Goal: Information Seeking & Learning: Understand process/instructions

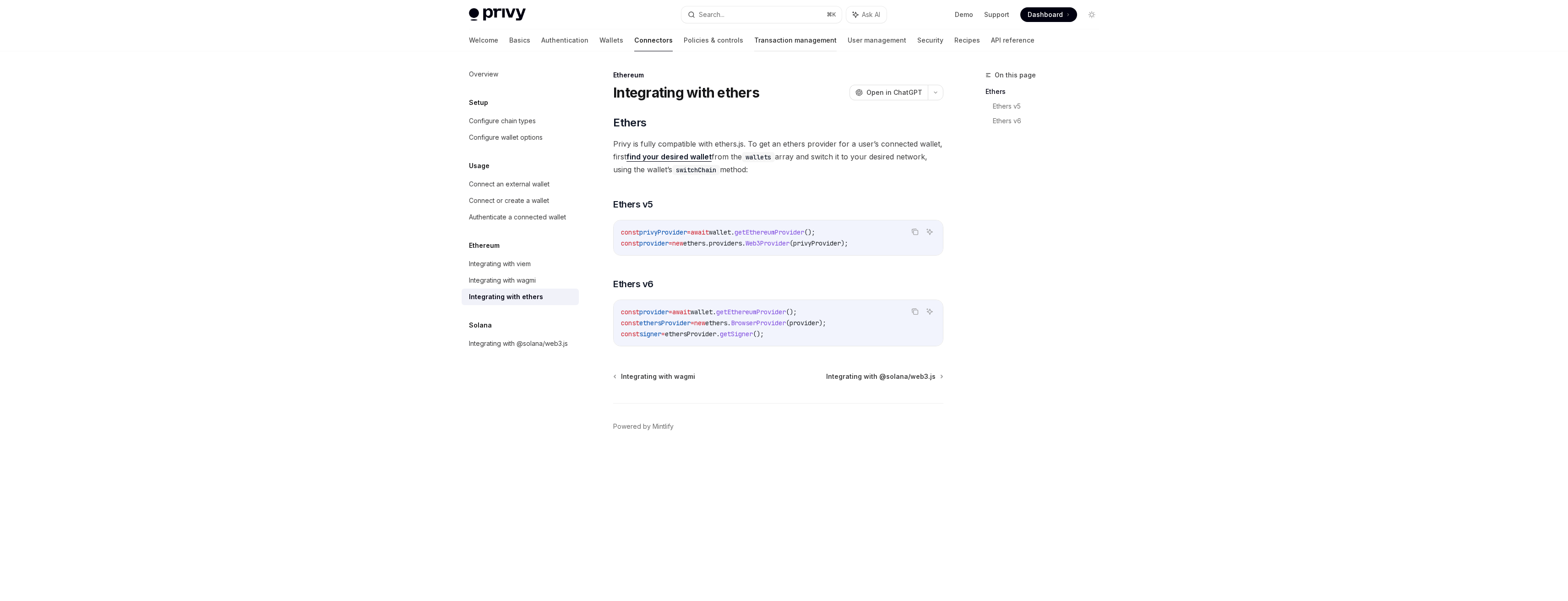
click at [754, 43] on link "Transaction management" at bounding box center [795, 40] width 82 height 22
type textarea "*"
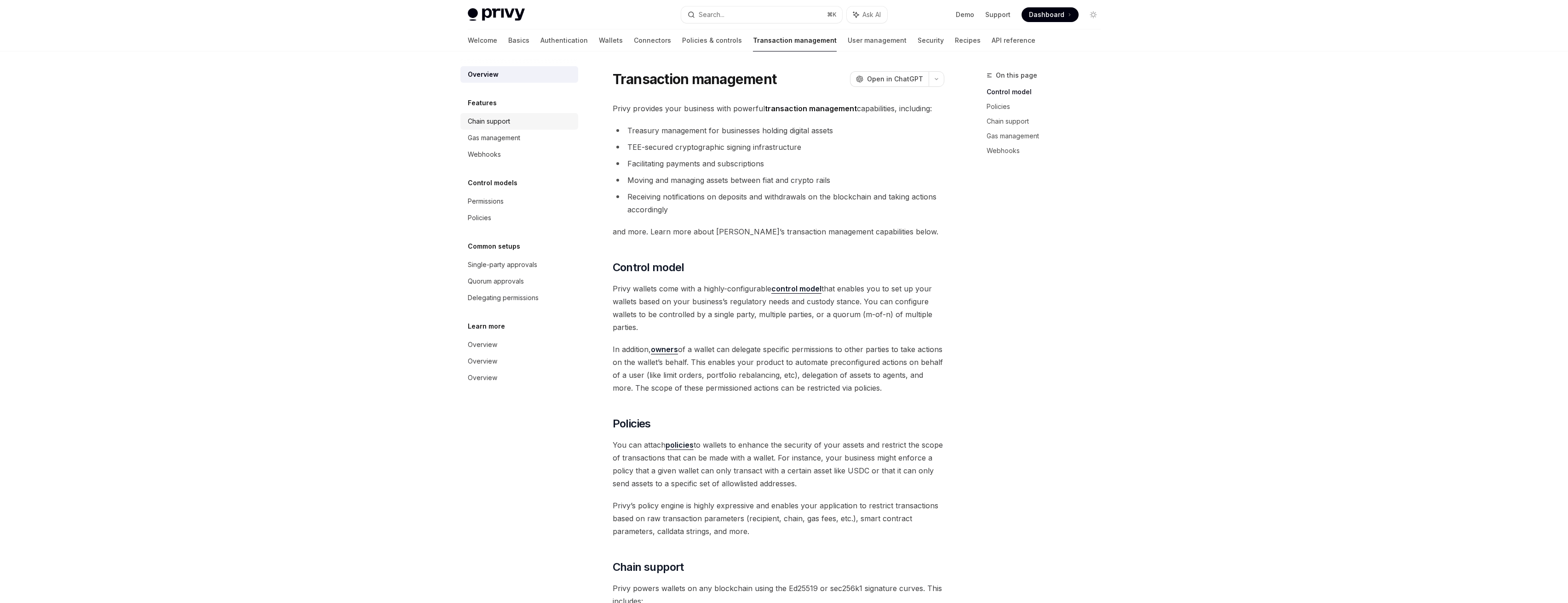
click at [521, 117] on div "Chain support" at bounding box center [520, 122] width 105 height 11
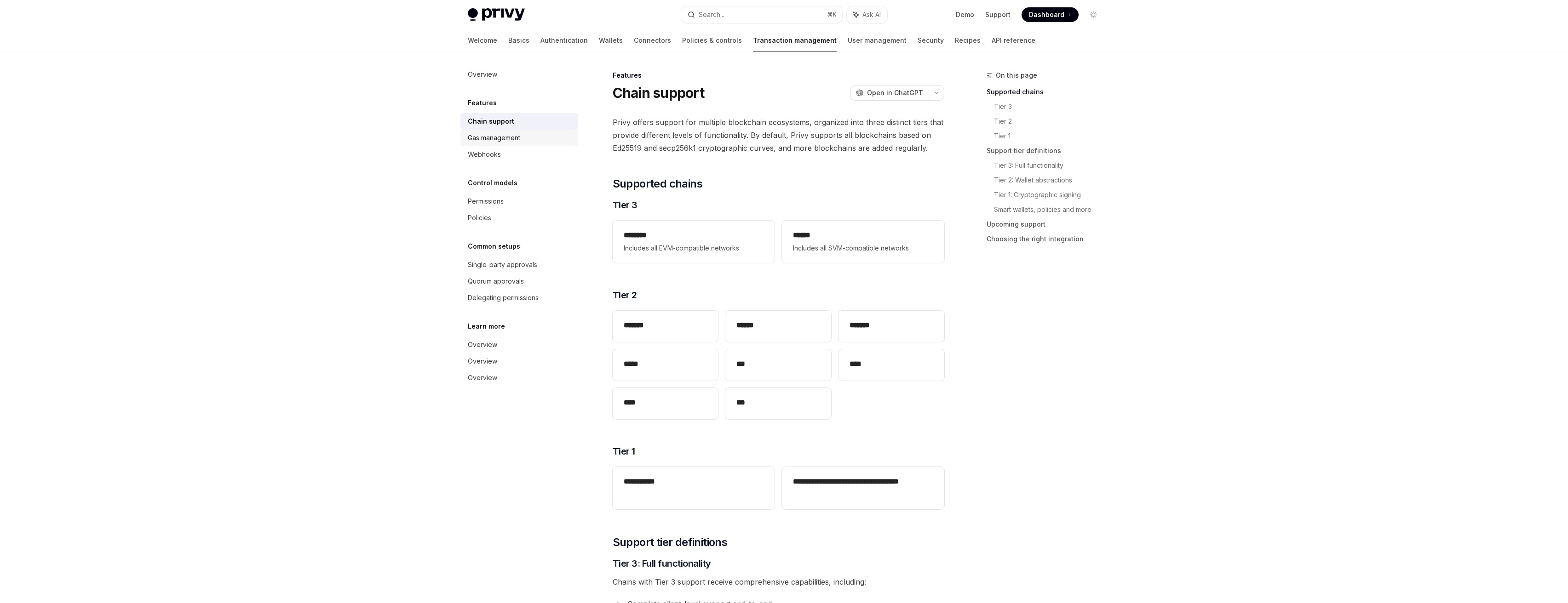
click at [500, 142] on div "Gas management" at bounding box center [494, 138] width 53 height 11
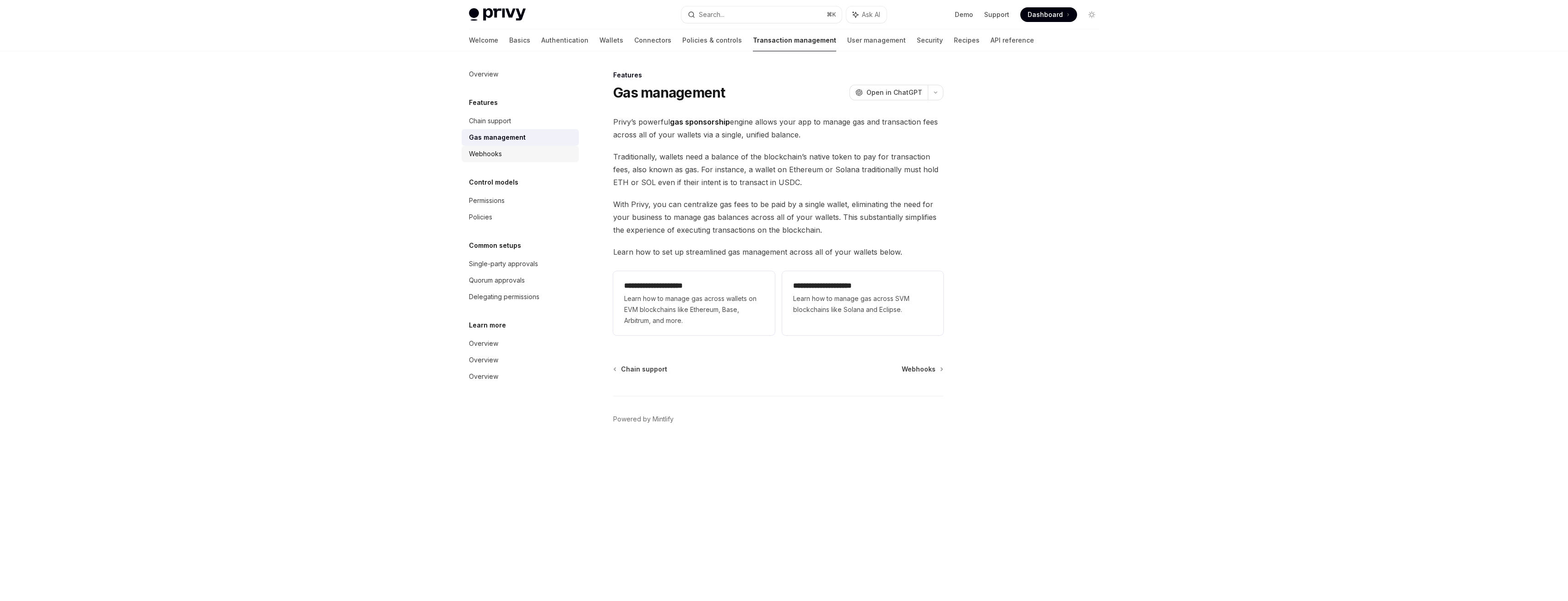
click at [491, 160] on link "Webhooks" at bounding box center [520, 153] width 117 height 16
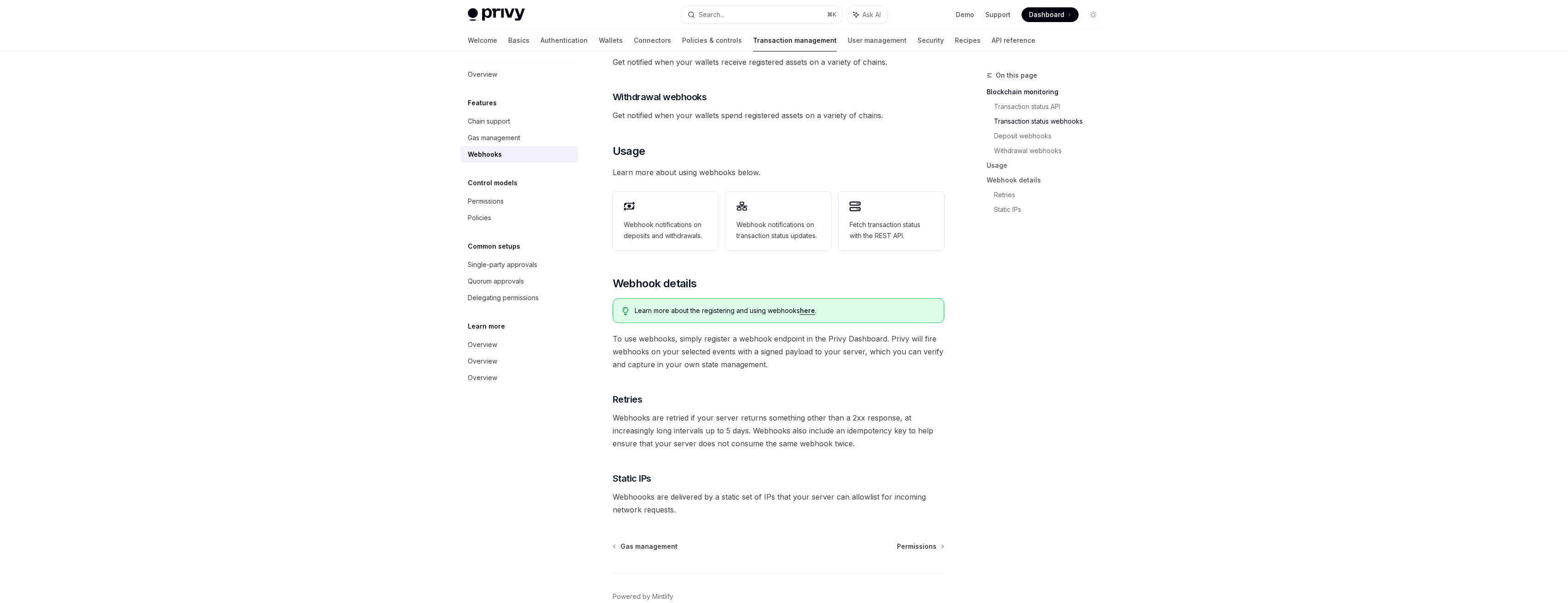
scroll to position [365, 0]
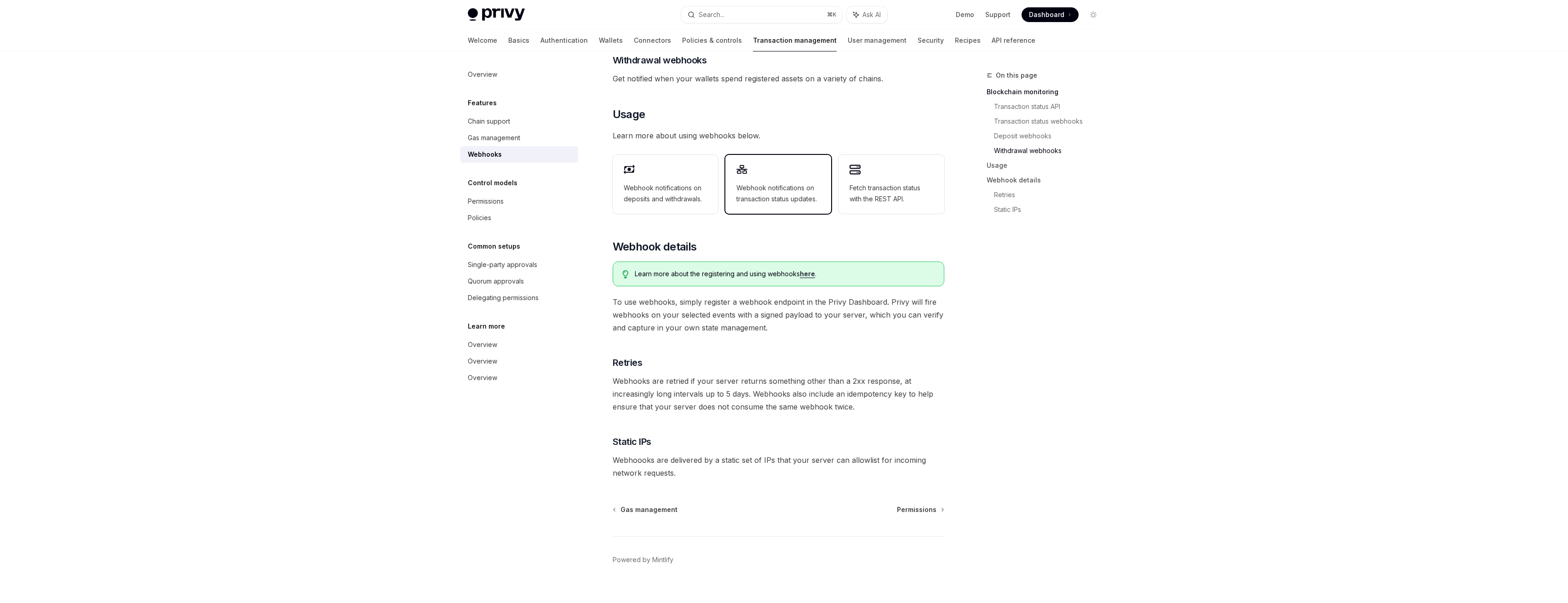
click at [787, 185] on span "Webhook notifications on transaction status updates." at bounding box center [778, 194] width 84 height 22
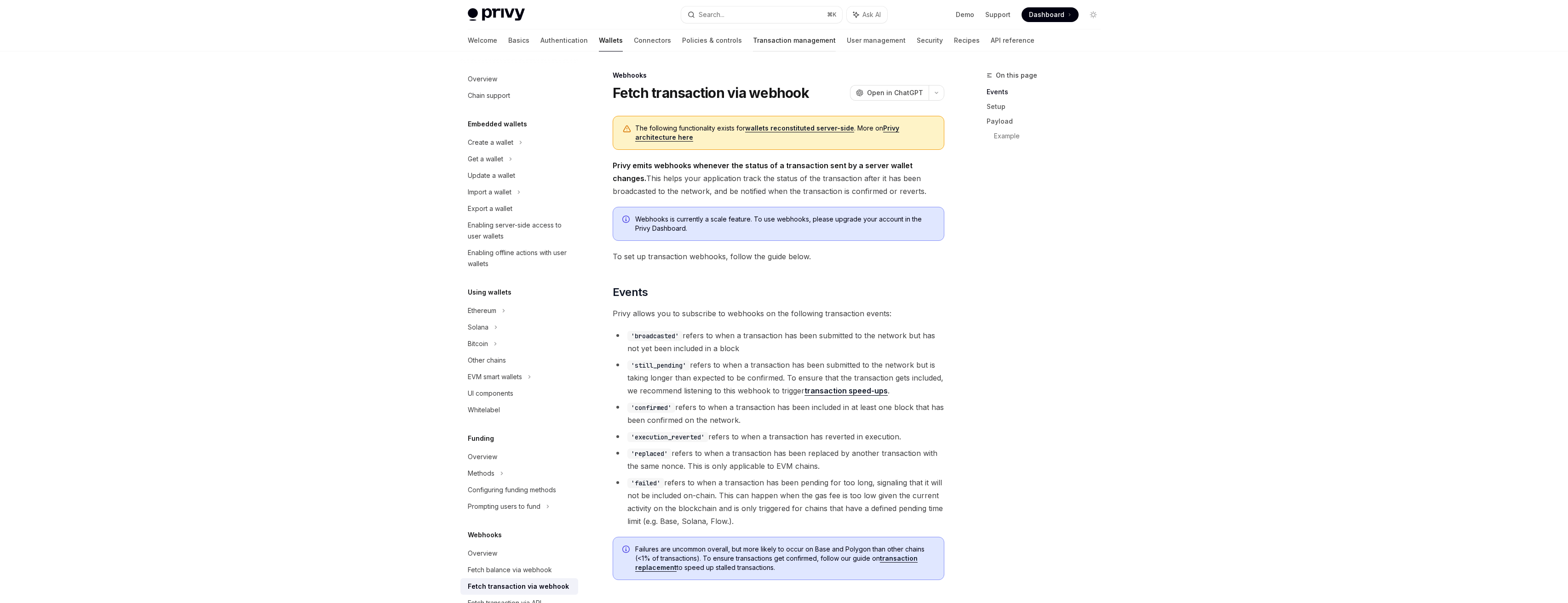
click at [760, 49] on link "Transaction management" at bounding box center [794, 40] width 83 height 22
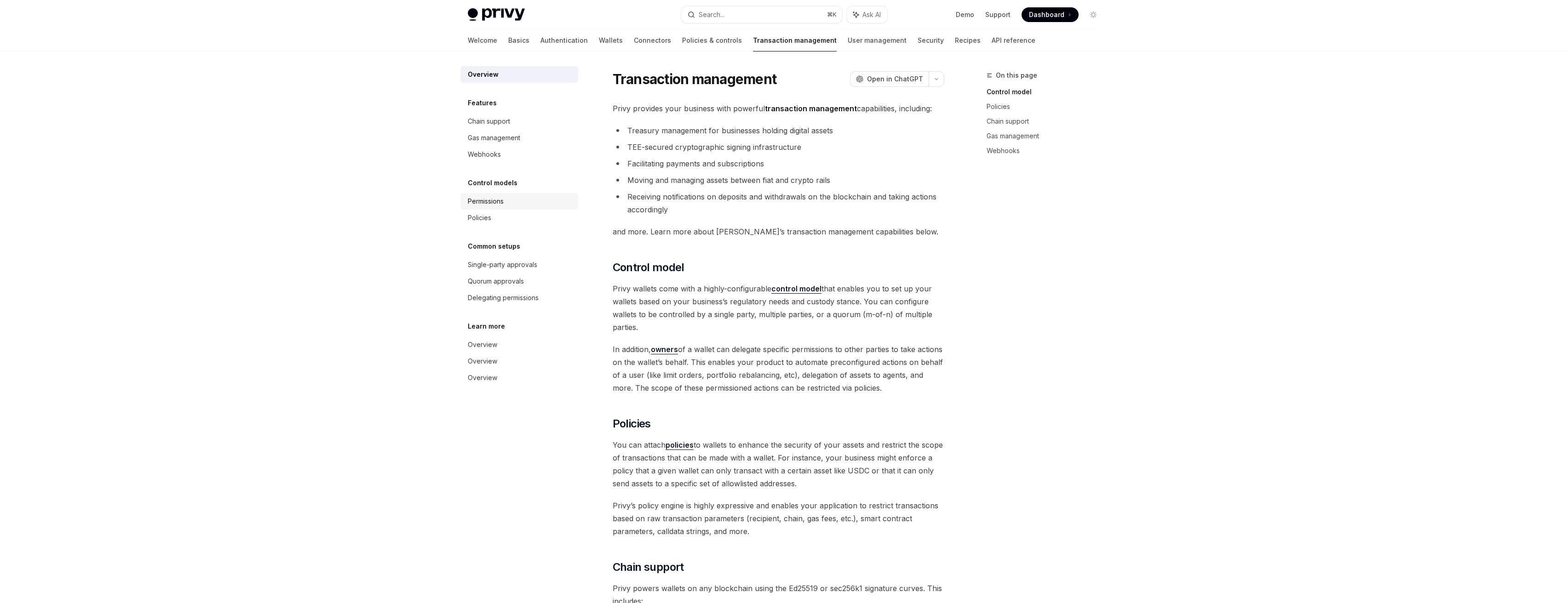
click at [523, 201] on div "Permissions" at bounding box center [520, 201] width 105 height 11
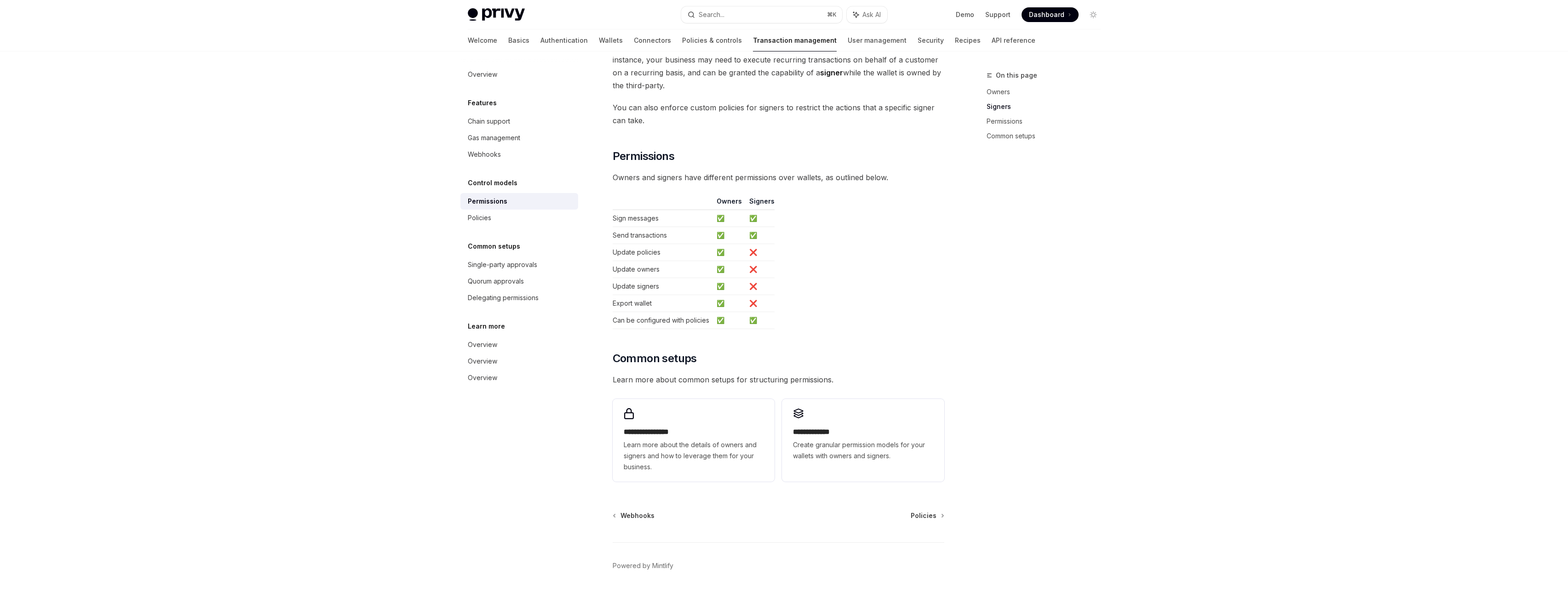
scroll to position [420, 0]
click at [517, 265] on div "Single-party approvals" at bounding box center [502, 265] width 70 height 11
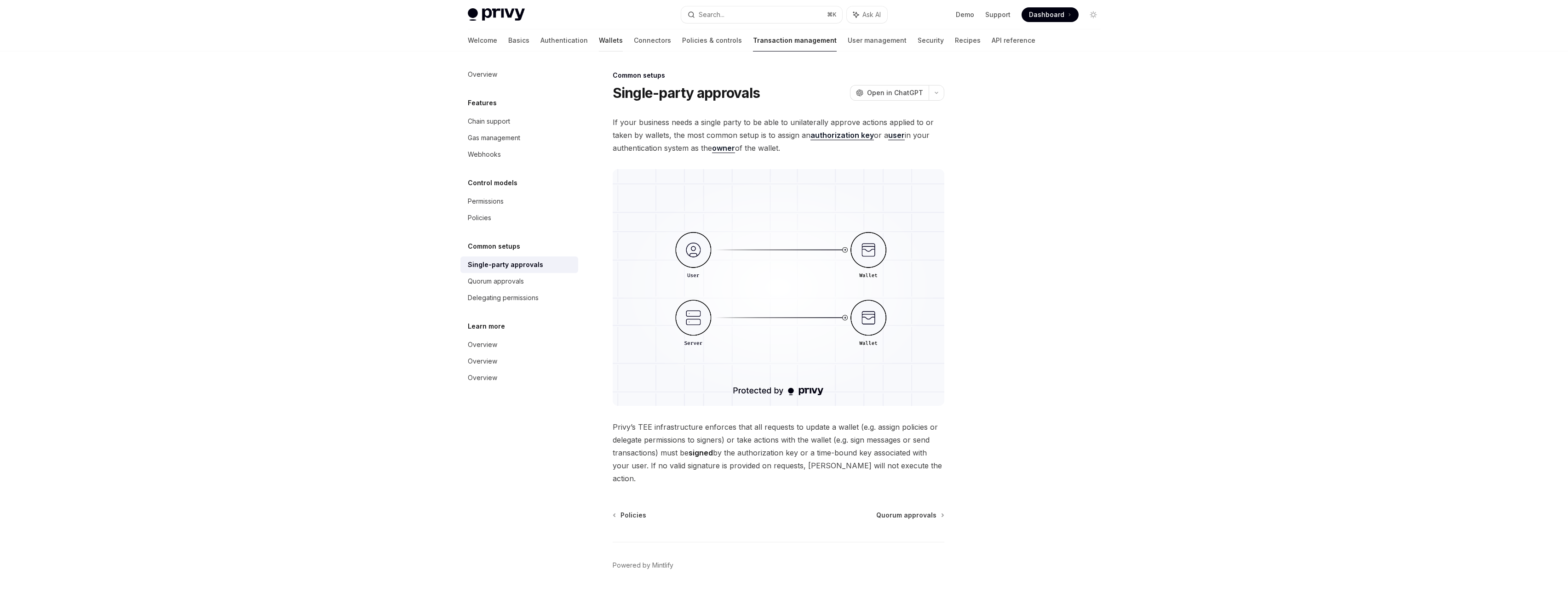
click at [599, 42] on link "Wallets" at bounding box center [611, 40] width 24 height 22
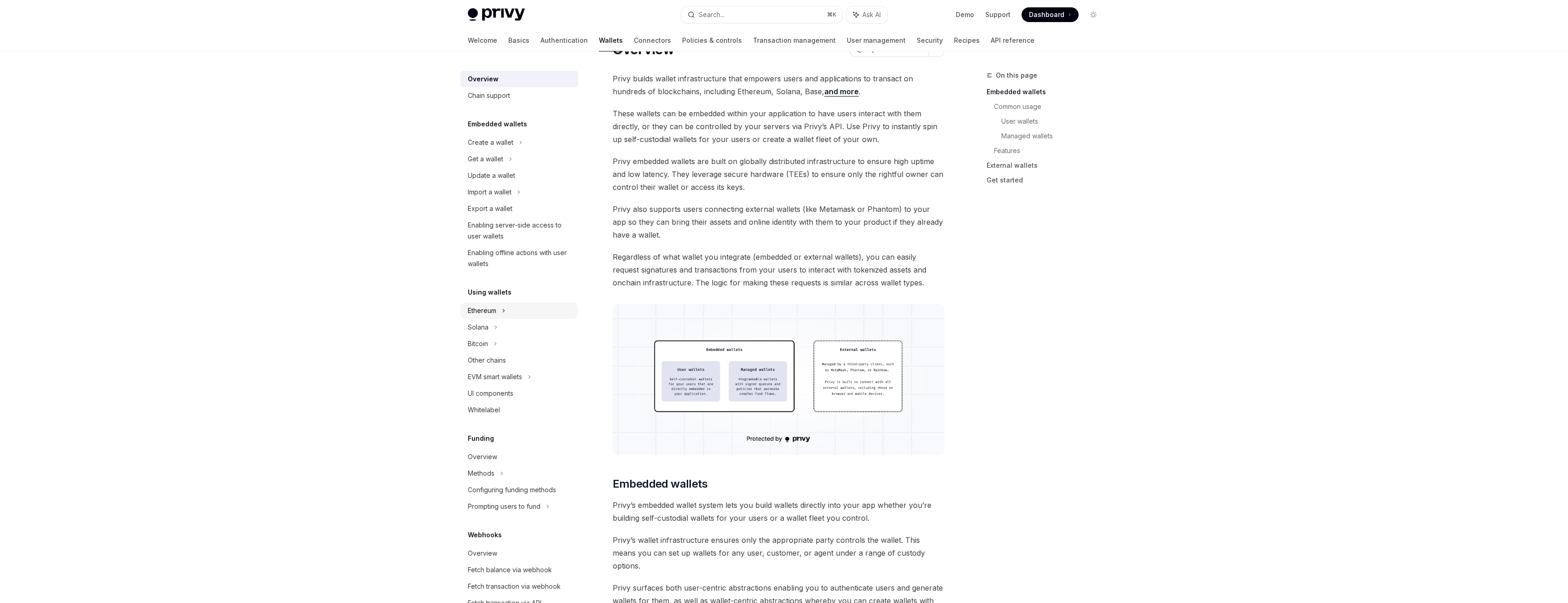
click at [510, 151] on div "Ethereum" at bounding box center [519, 142] width 118 height 16
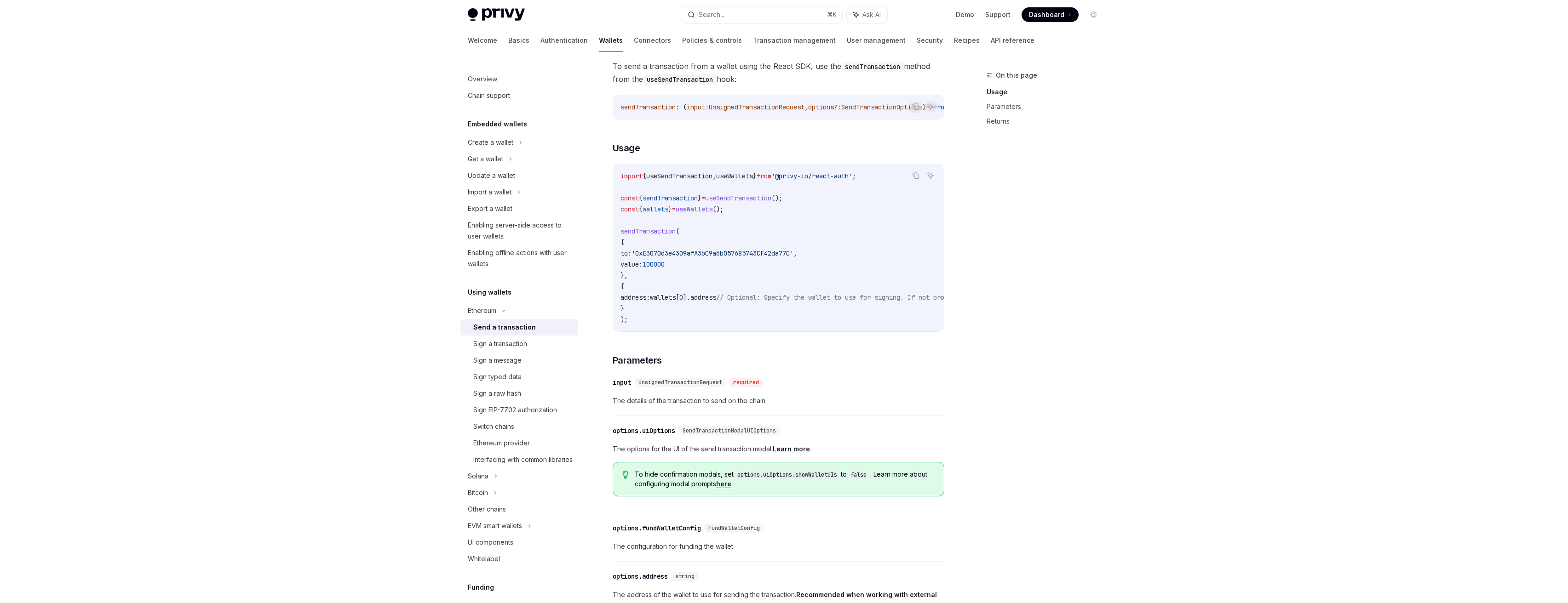
scroll to position [64, 0]
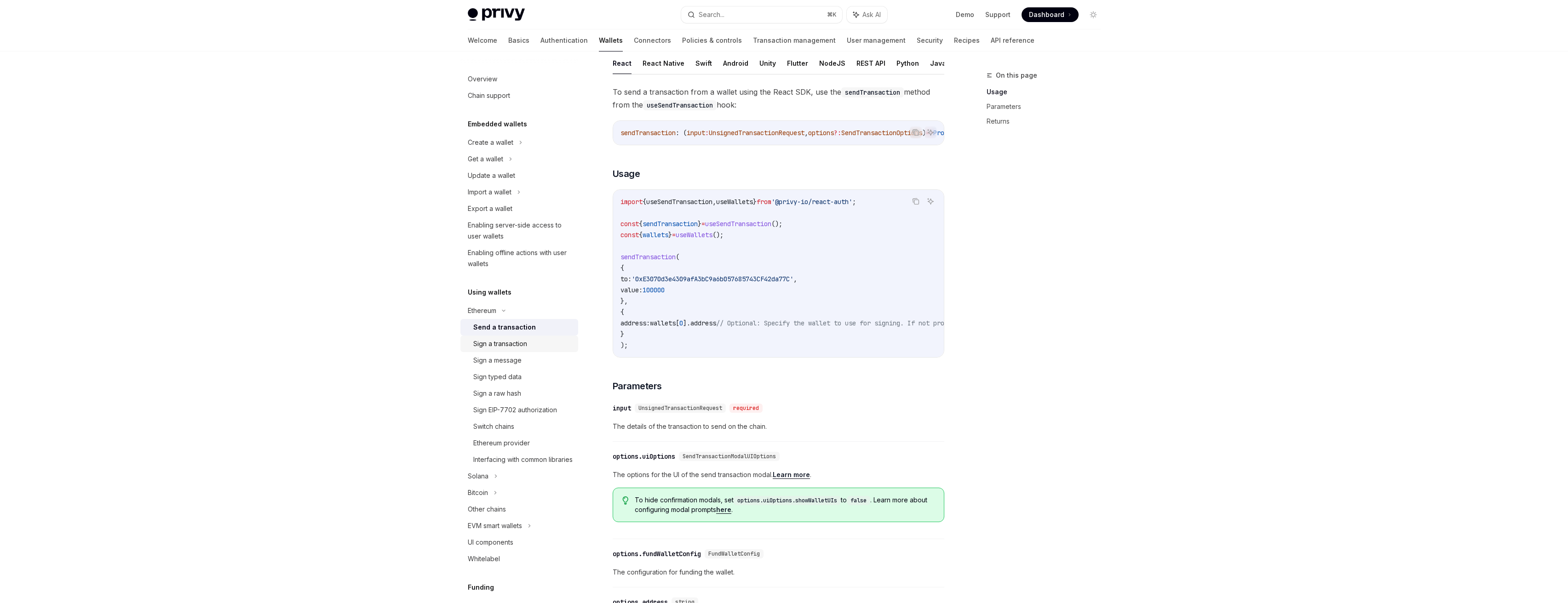
click at [530, 349] on div "Sign a transaction" at bounding box center [523, 344] width 100 height 11
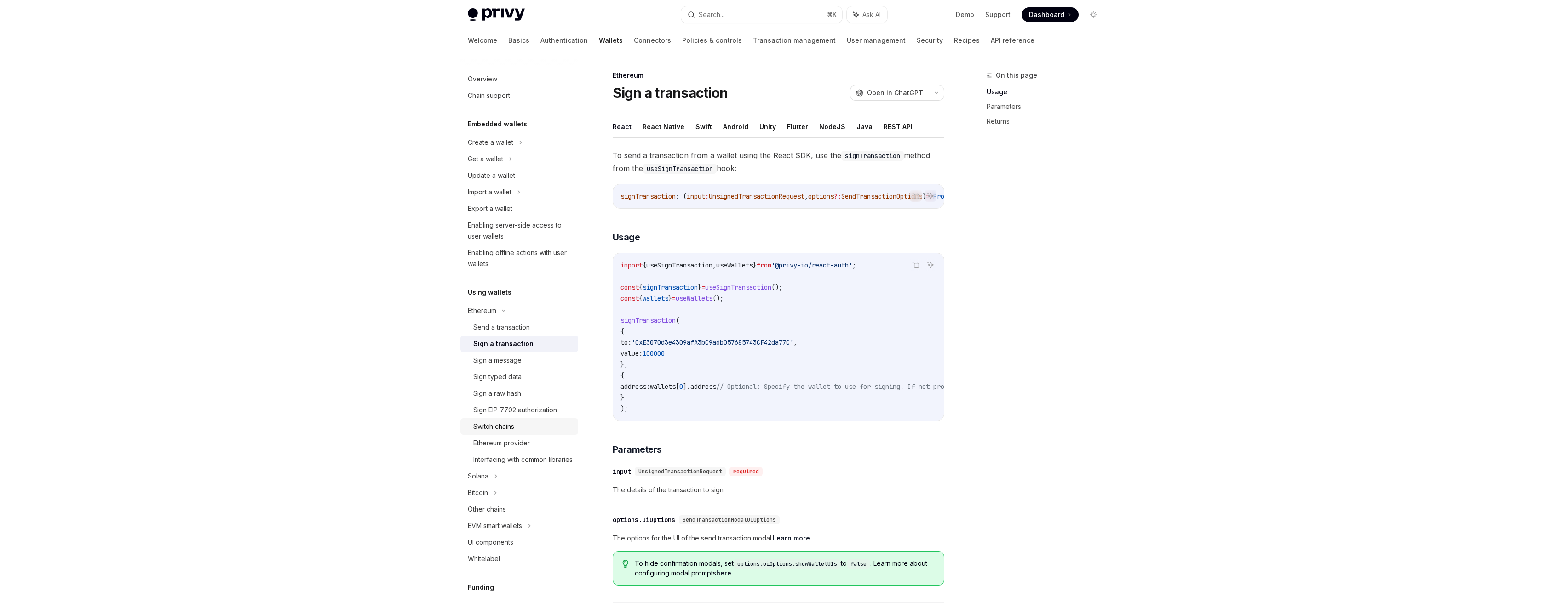
click at [531, 433] on link "Switch chains" at bounding box center [519, 426] width 118 height 16
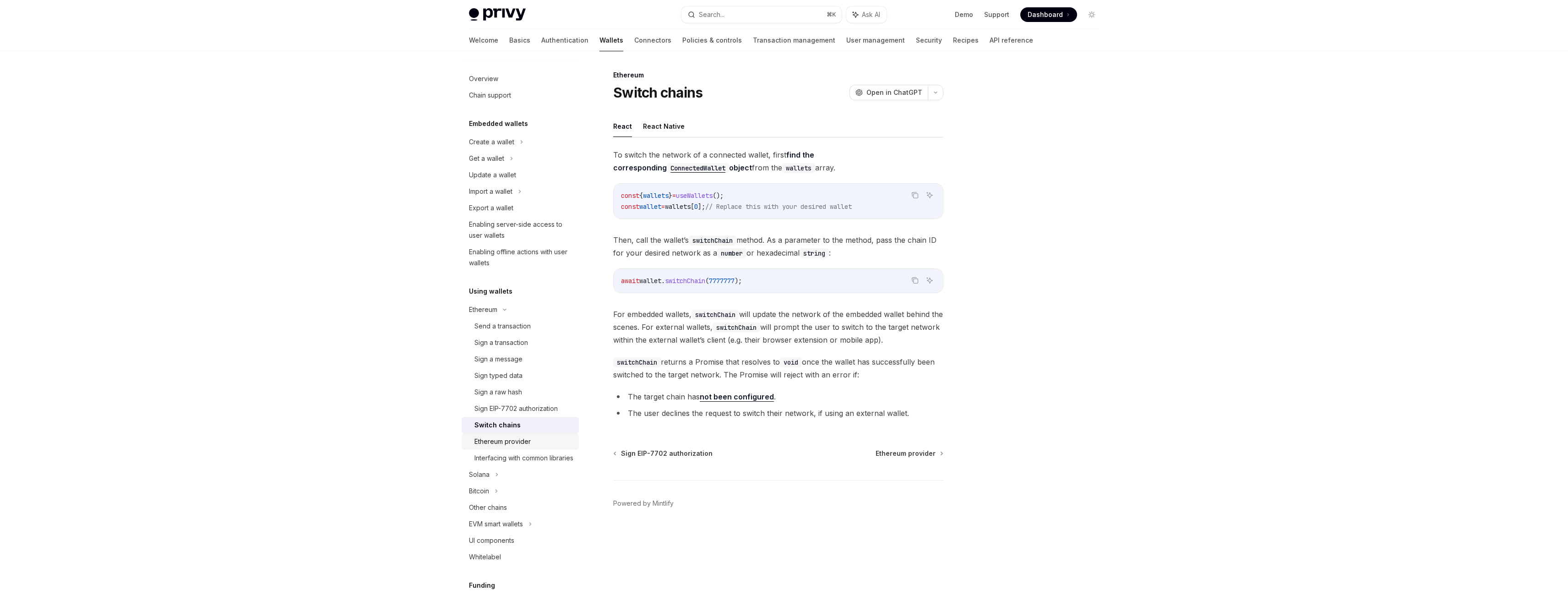
click at [525, 445] on div "Ethereum provider" at bounding box center [502, 441] width 57 height 11
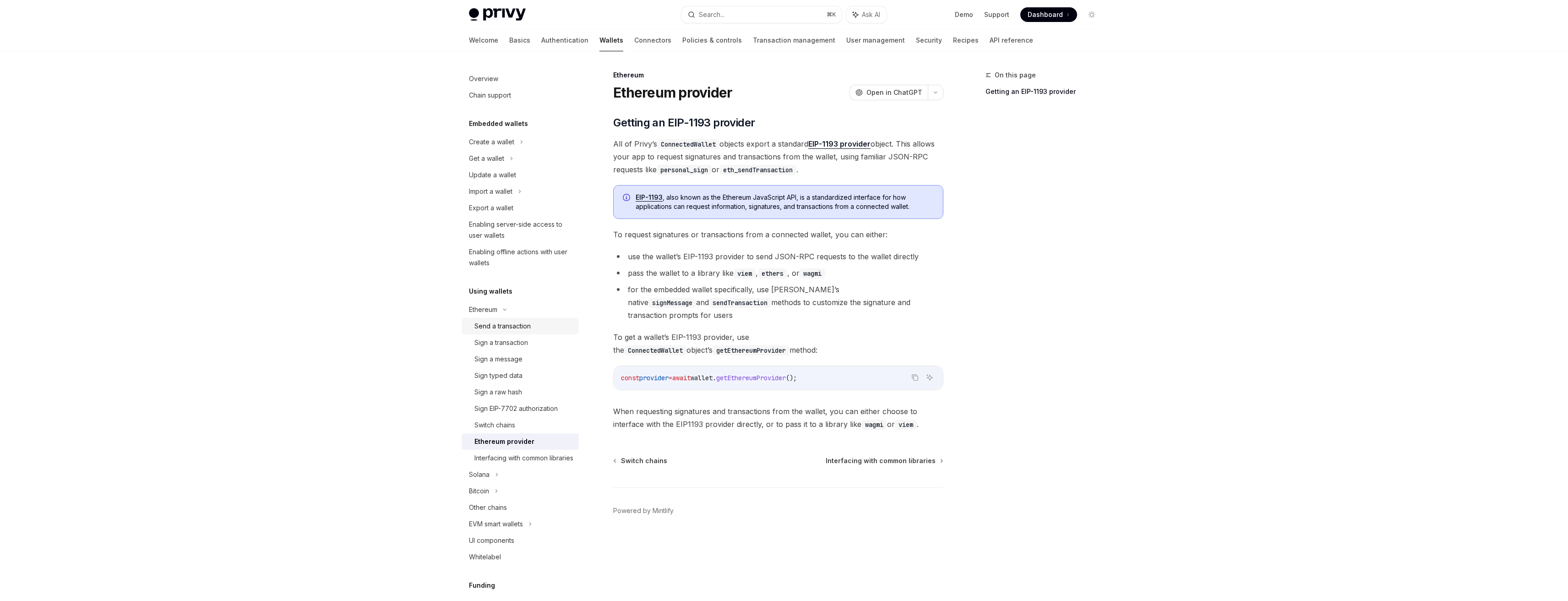
click at [509, 332] on link "Send a transaction" at bounding box center [520, 326] width 117 height 16
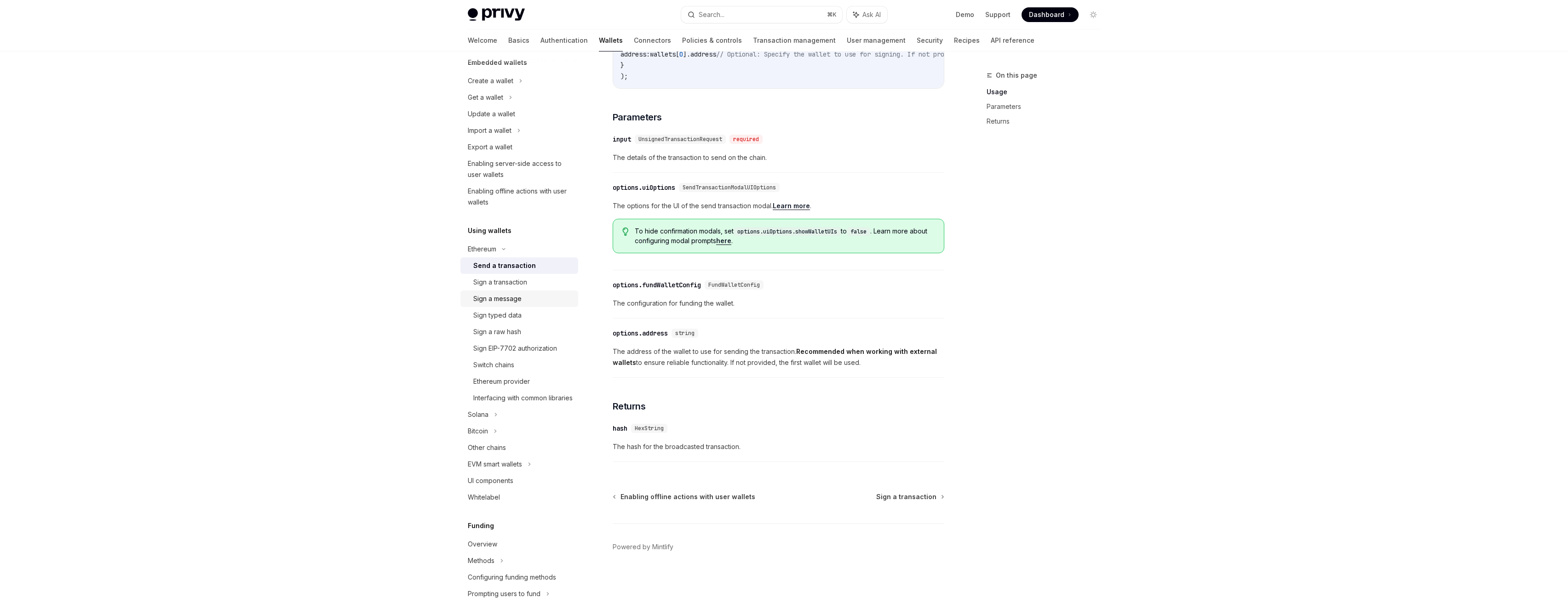
scroll to position [62, 0]
click at [521, 486] on div "UI components" at bounding box center [520, 480] width 105 height 11
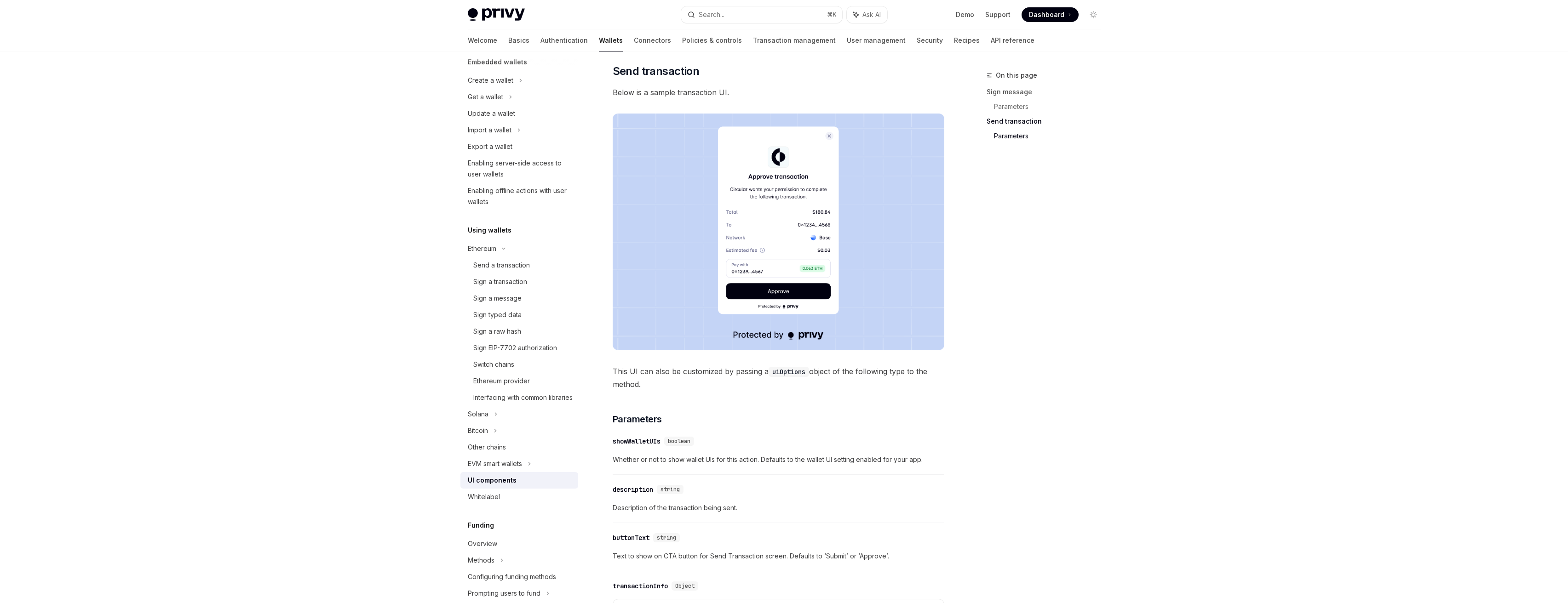
scroll to position [729, 0]
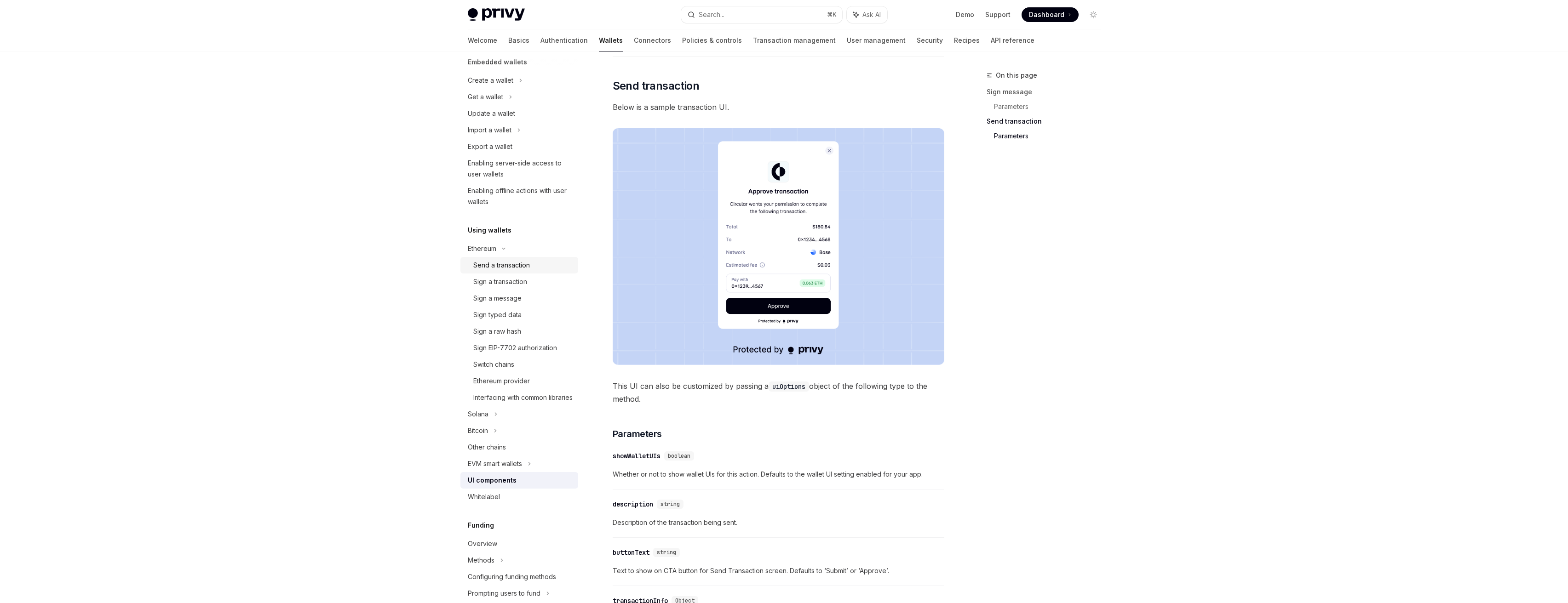
click at [533, 265] on div "Send a transaction" at bounding box center [523, 265] width 100 height 11
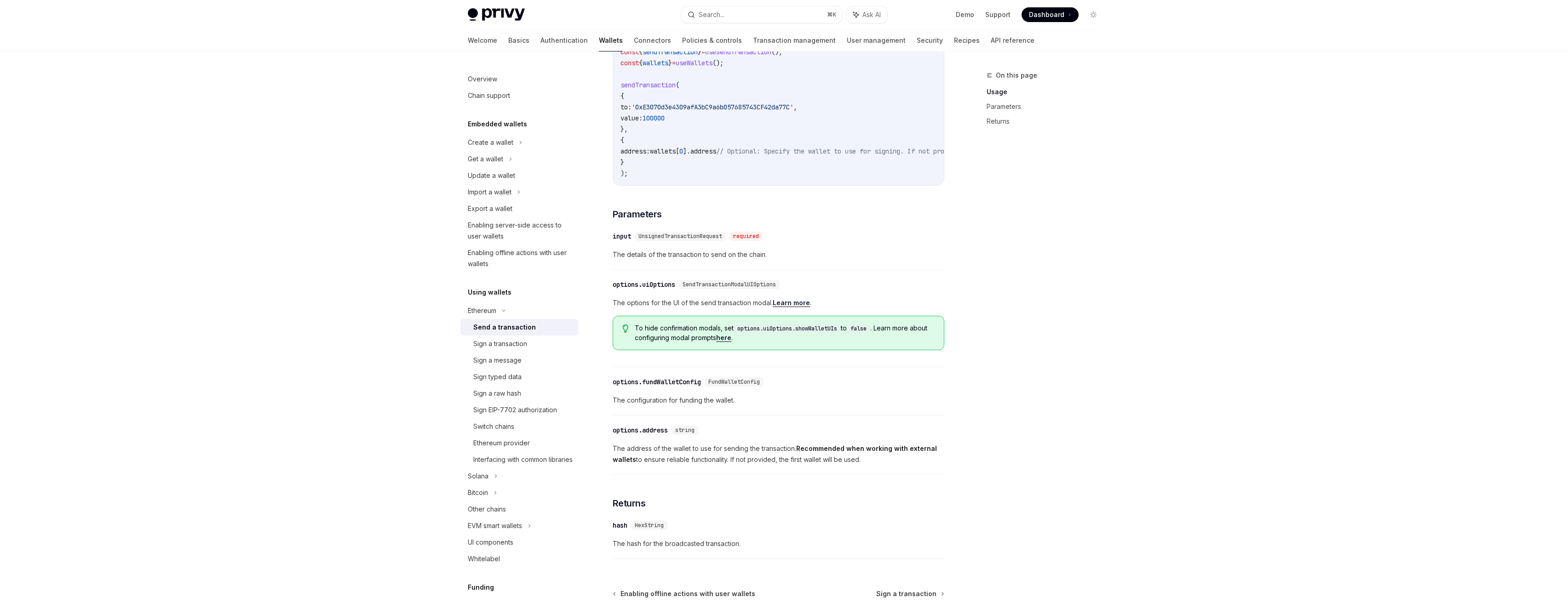
scroll to position [186, 0]
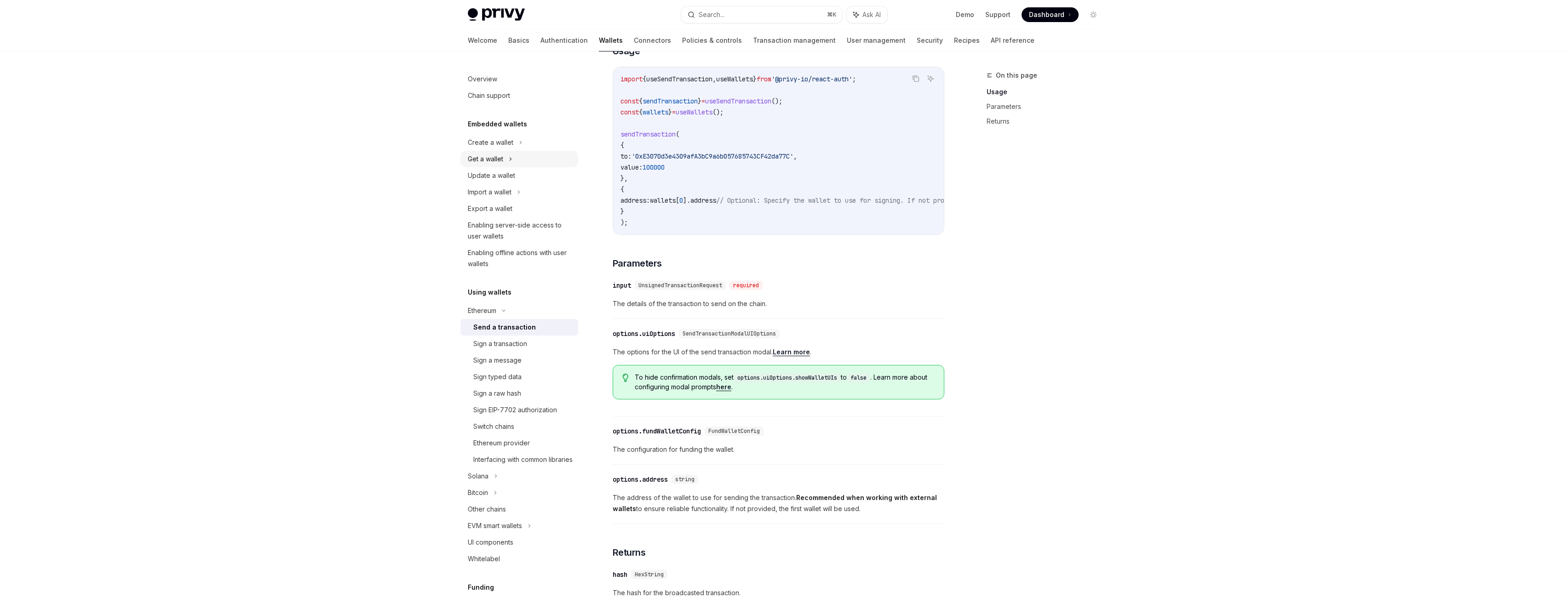
click at [517, 166] on div "Get a wallet" at bounding box center [519, 159] width 118 height 16
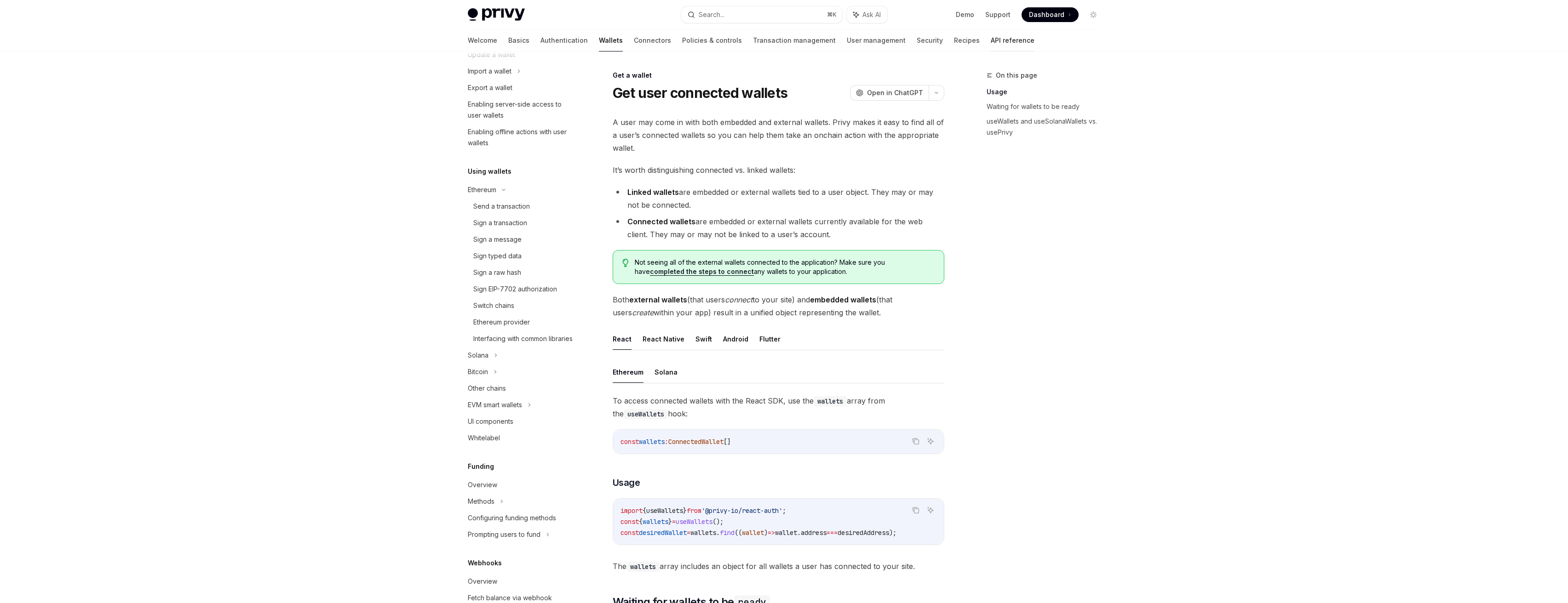
click at [991, 47] on link "API reference" at bounding box center [1012, 40] width 43 height 22
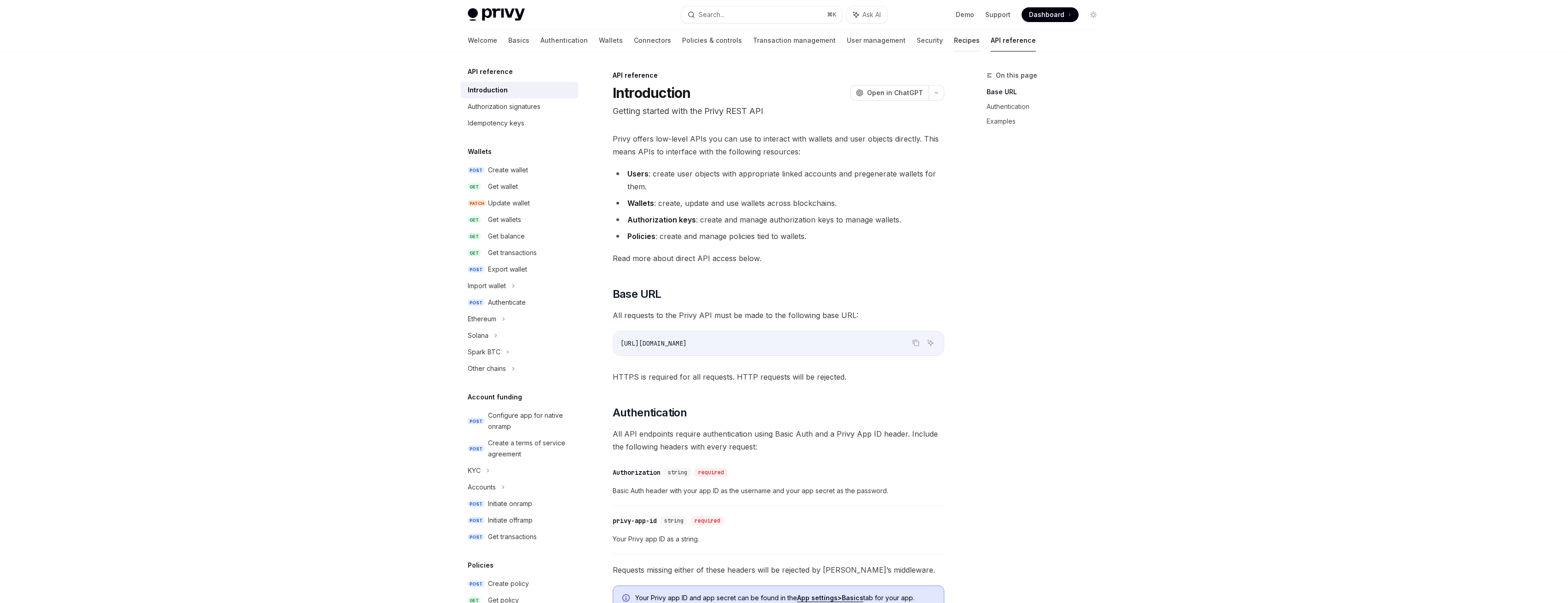
click at [954, 47] on link "Recipes" at bounding box center [966, 40] width 26 height 22
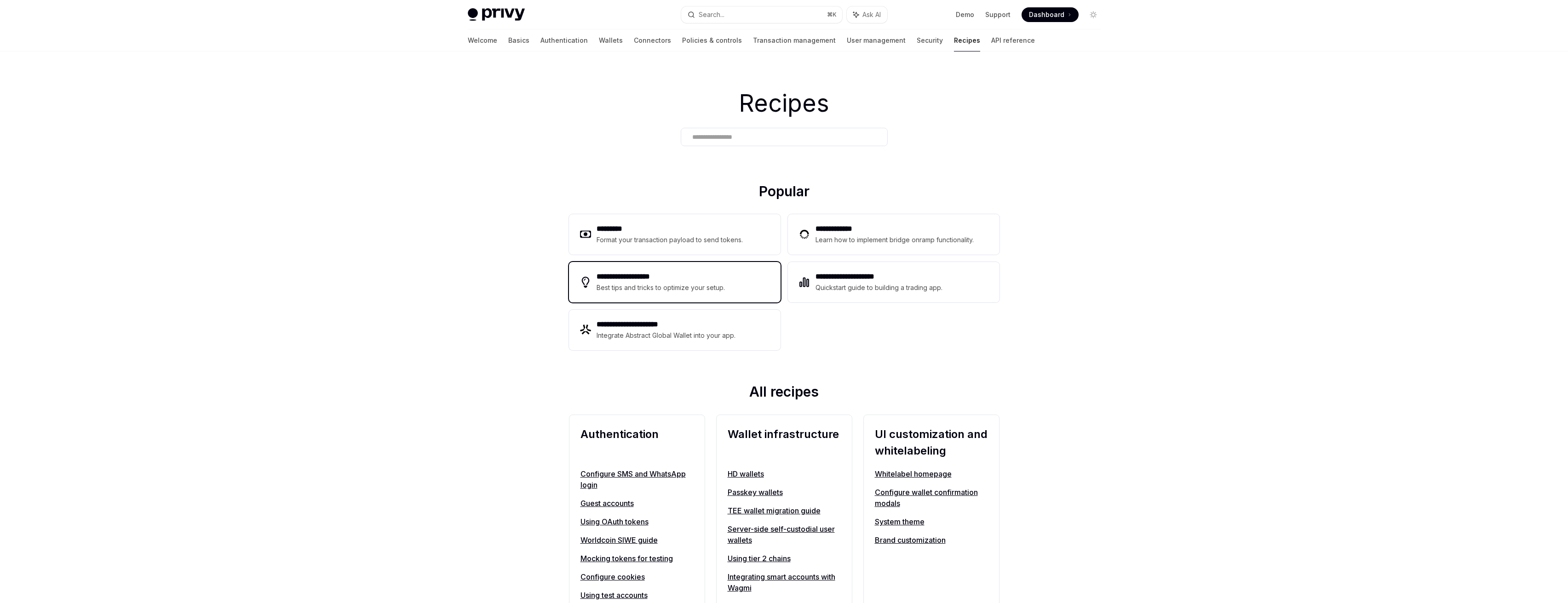
click at [749, 290] on div "**********" at bounding box center [675, 282] width 212 height 40
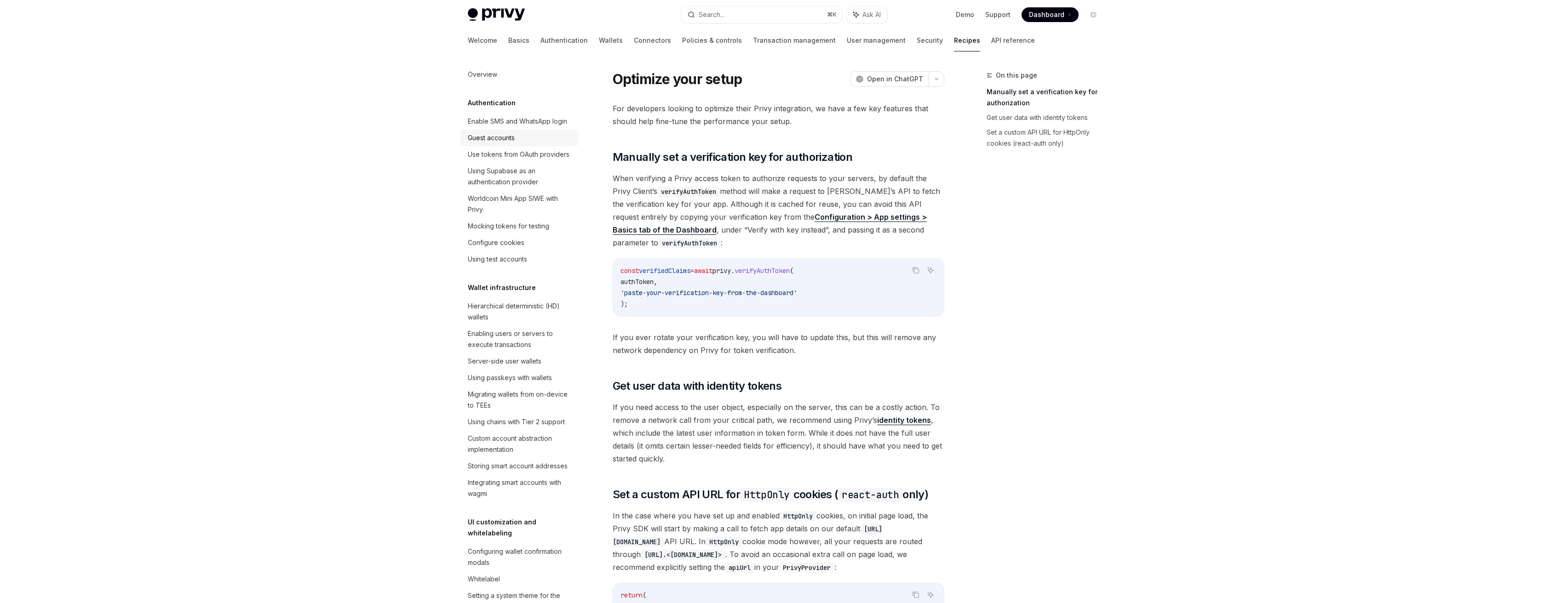
click at [512, 144] on div "Guest accounts" at bounding box center [491, 138] width 47 height 11
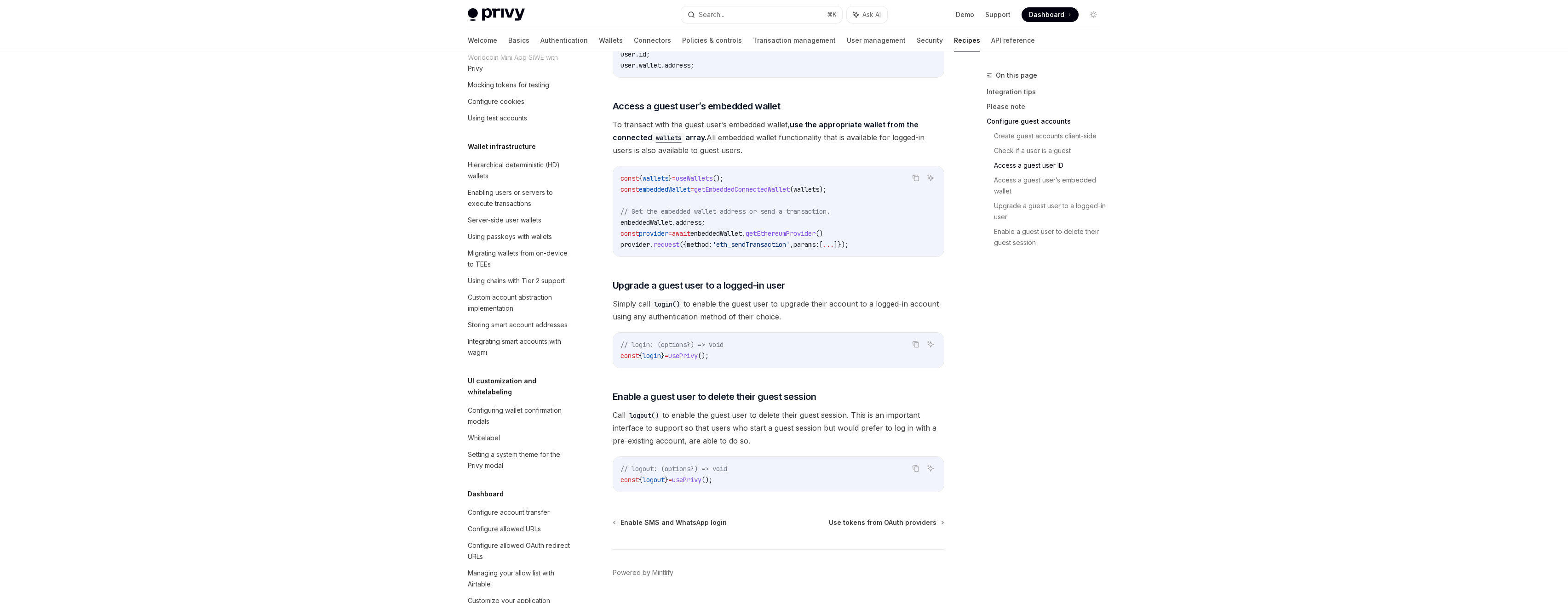
scroll to position [177, 0]
click at [534, 408] on div "Whitelabel" at bounding box center [520, 403] width 105 height 11
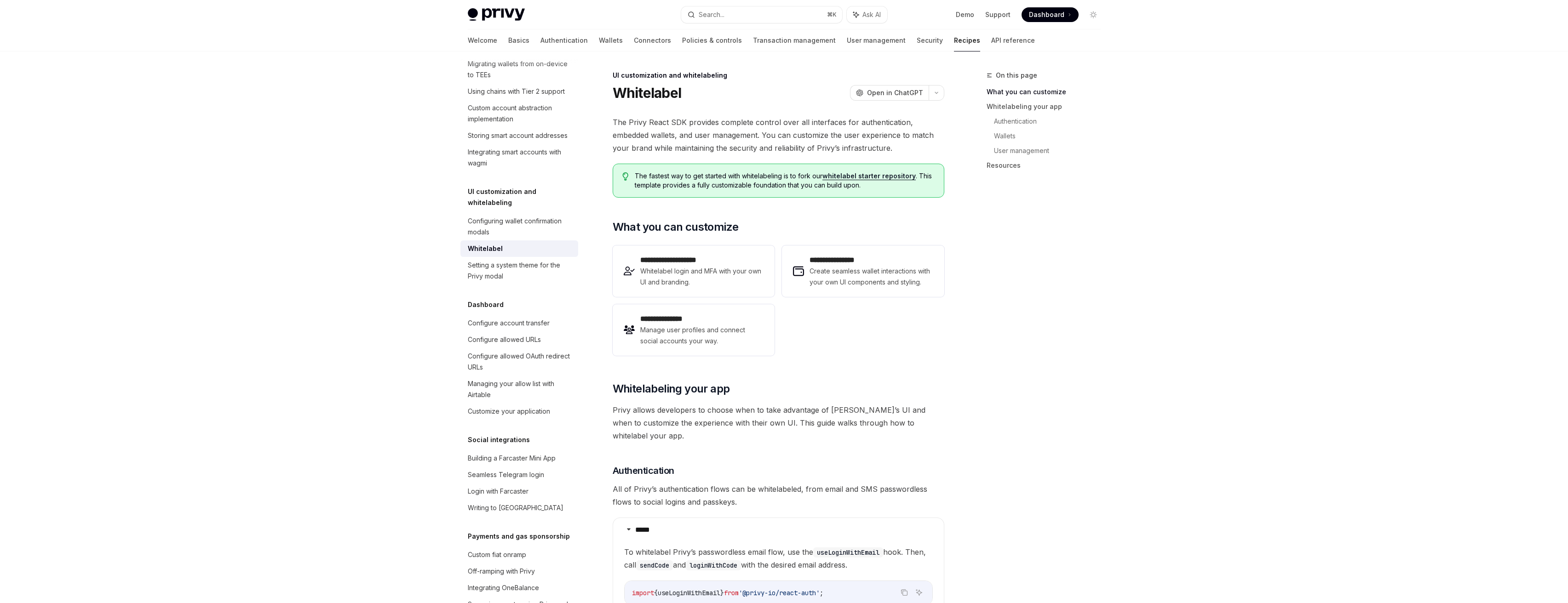
scroll to position [331, 0]
click at [540, 328] on div "Configure account transfer" at bounding box center [509, 323] width 82 height 11
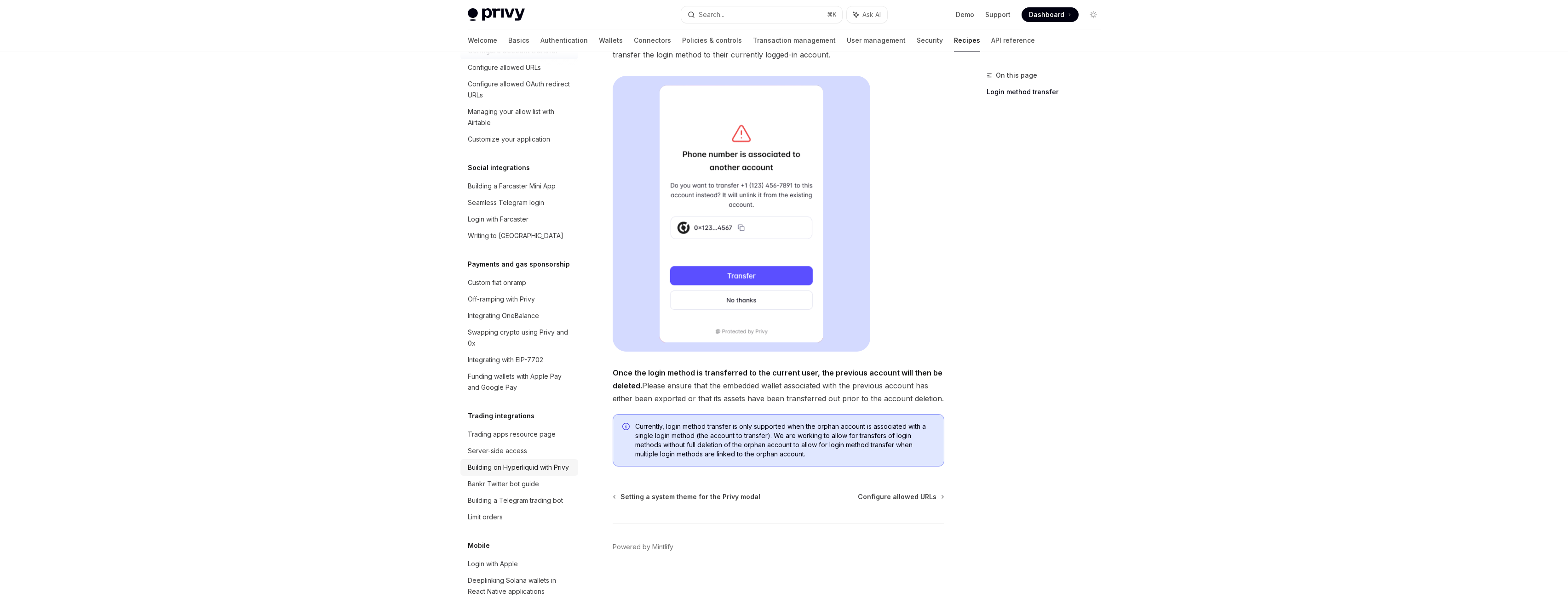
scroll to position [903, 0]
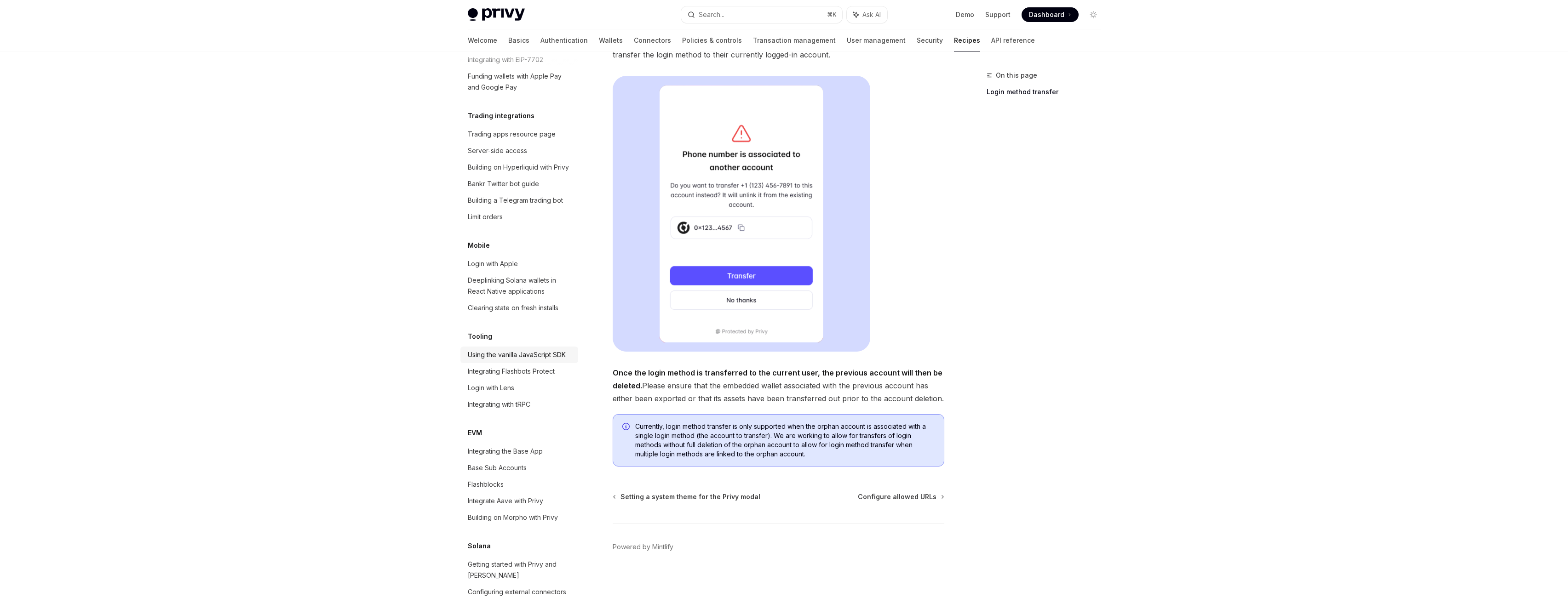
click at [537, 360] on div "Using the vanilla JavaScript SDK" at bounding box center [517, 355] width 98 height 11
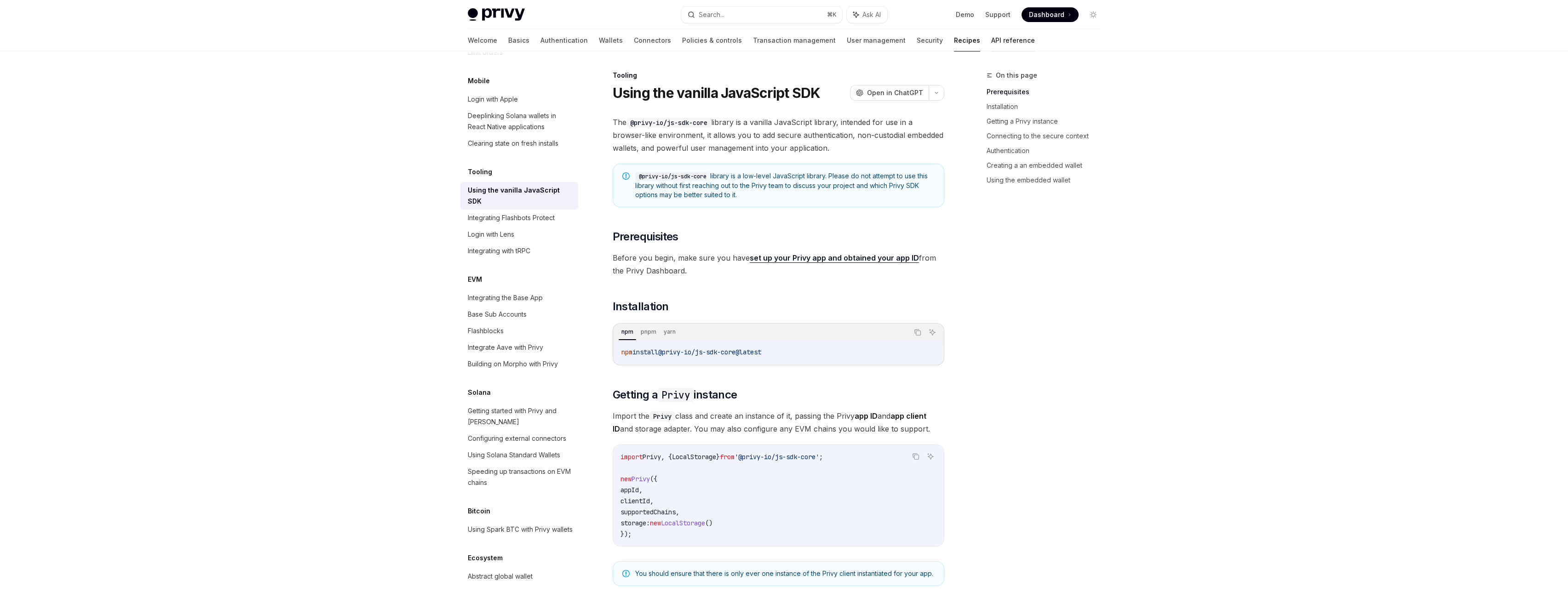
click at [991, 42] on link "API reference" at bounding box center [1012, 40] width 43 height 22
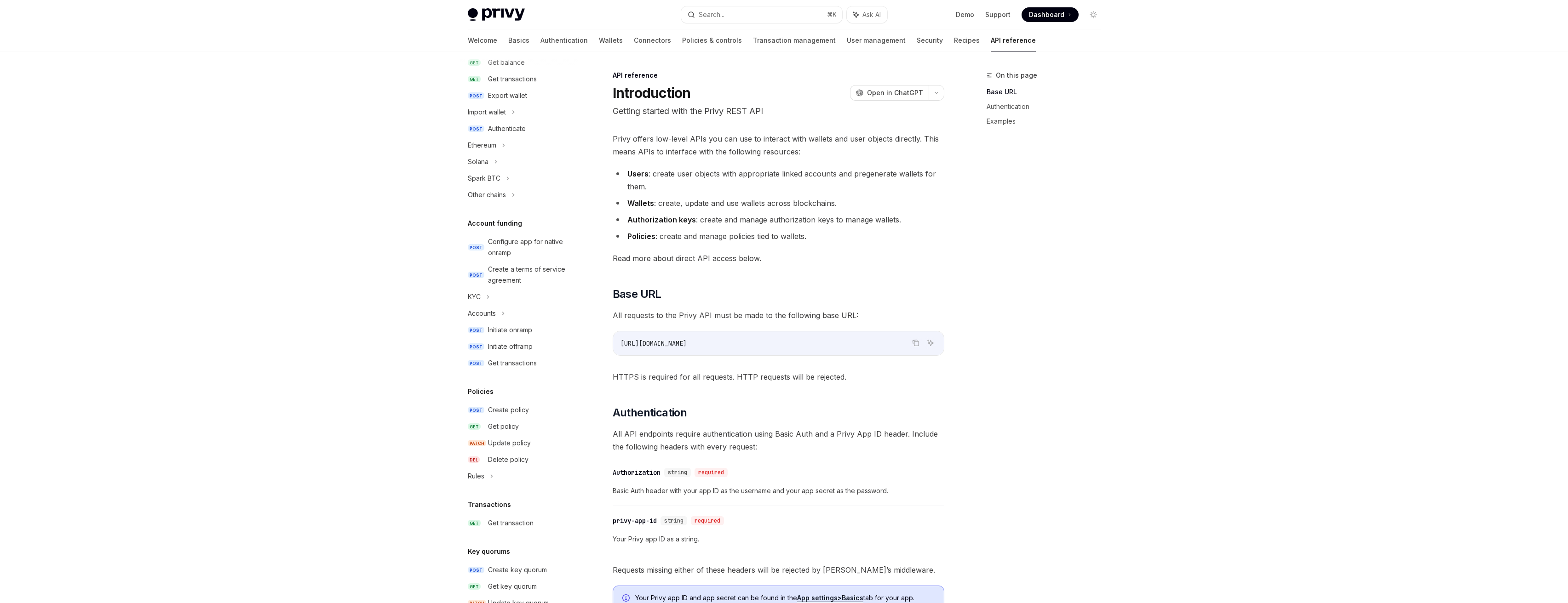
scroll to position [346, 0]
click at [954, 47] on link "Recipes" at bounding box center [966, 40] width 26 height 22
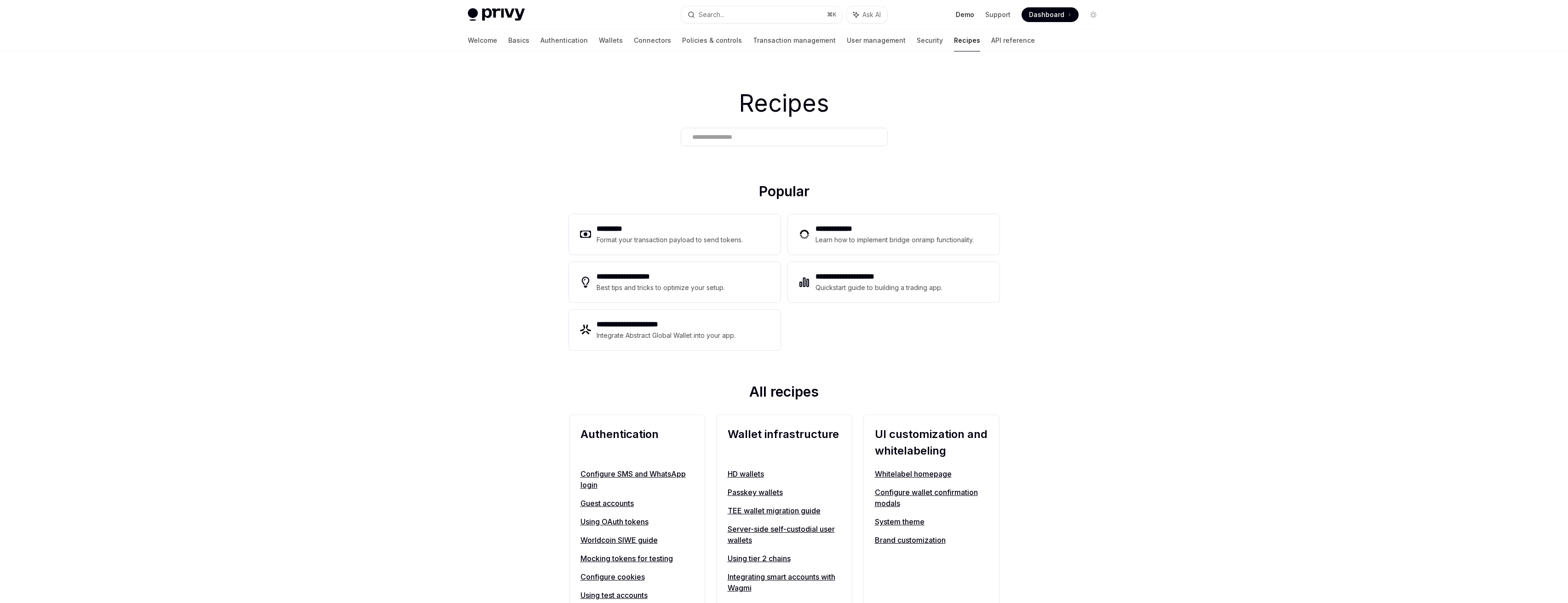
click at [971, 12] on link "Demo" at bounding box center [965, 15] width 18 height 9
click at [675, 239] on div "Format your transaction payload to send tokens." at bounding box center [670, 240] width 147 height 11
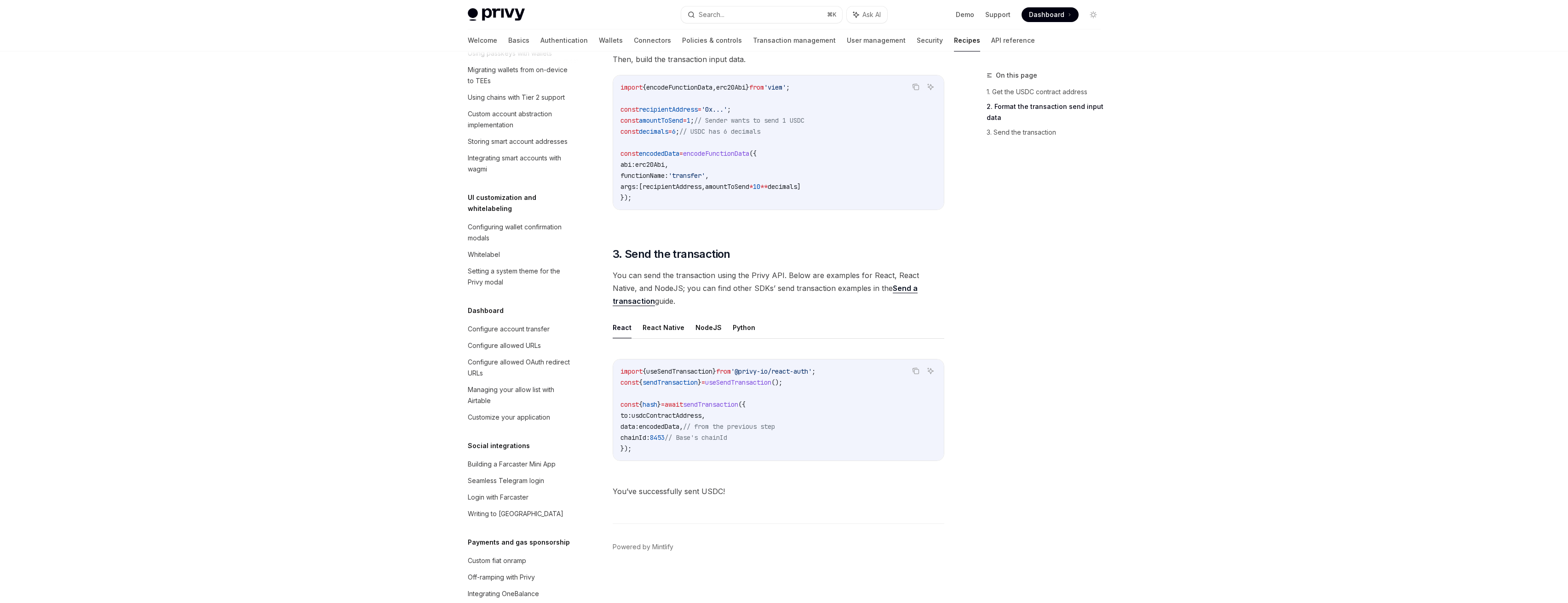
scroll to position [324, 0]
click at [662, 199] on code "import { encodeFunctionData , erc20Abi } from 'viem' ; const recipientAddress =…" at bounding box center [778, 142] width 316 height 122
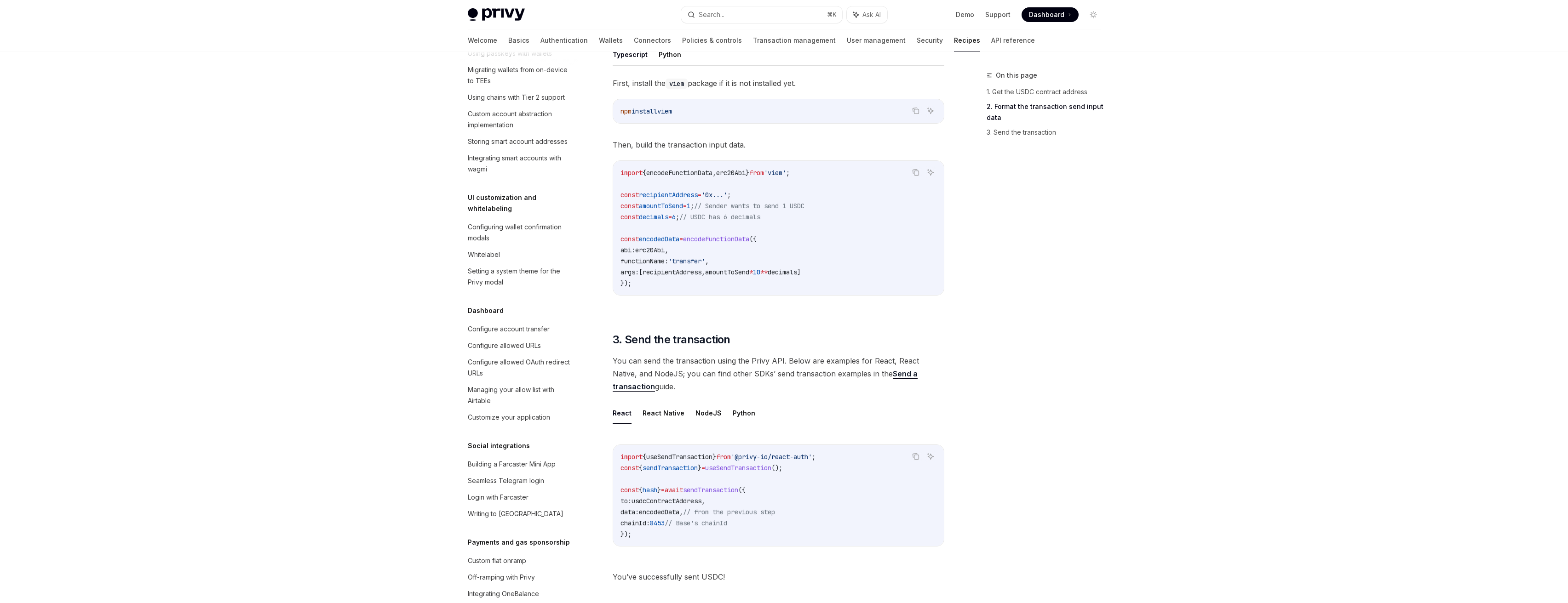
scroll to position [190, 0]
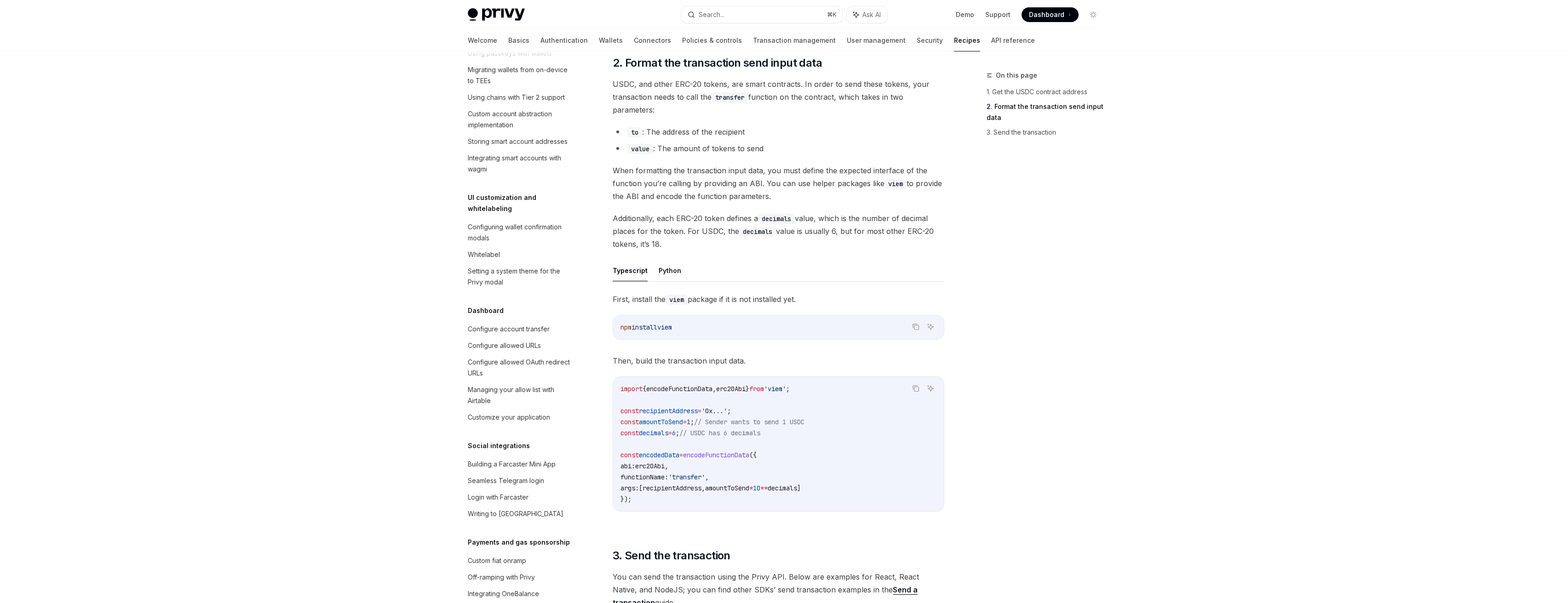
click at [727, 455] on span "encodeFunctionData" at bounding box center [716, 455] width 66 height 9
copy span "encodeFunctionData"
click at [738, 386] on span "erc20Abi" at bounding box center [731, 389] width 29 height 9
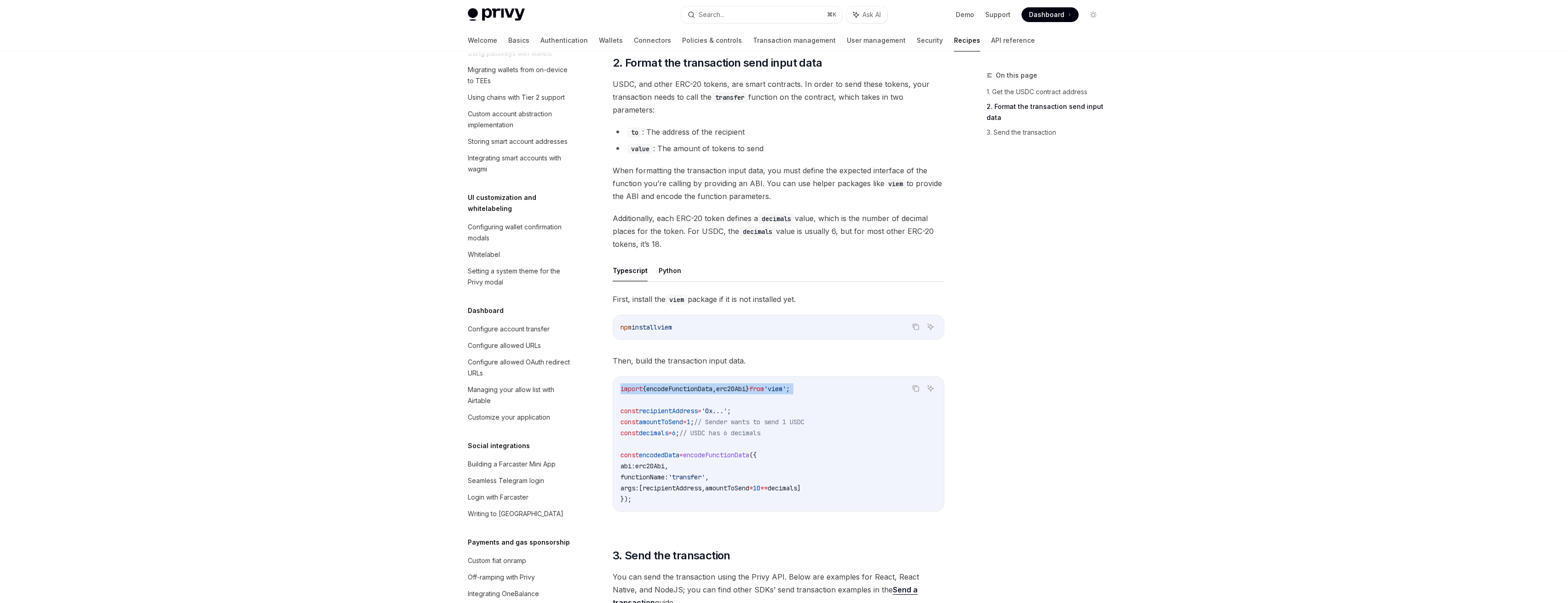
click at [738, 386] on span "erc20Abi" at bounding box center [731, 389] width 29 height 9
copy code "import { encodeFunctionData , erc20Abi } from 'viem' ;"
click at [657, 455] on span "encodedData" at bounding box center [659, 455] width 40 height 9
copy span "encodedData"
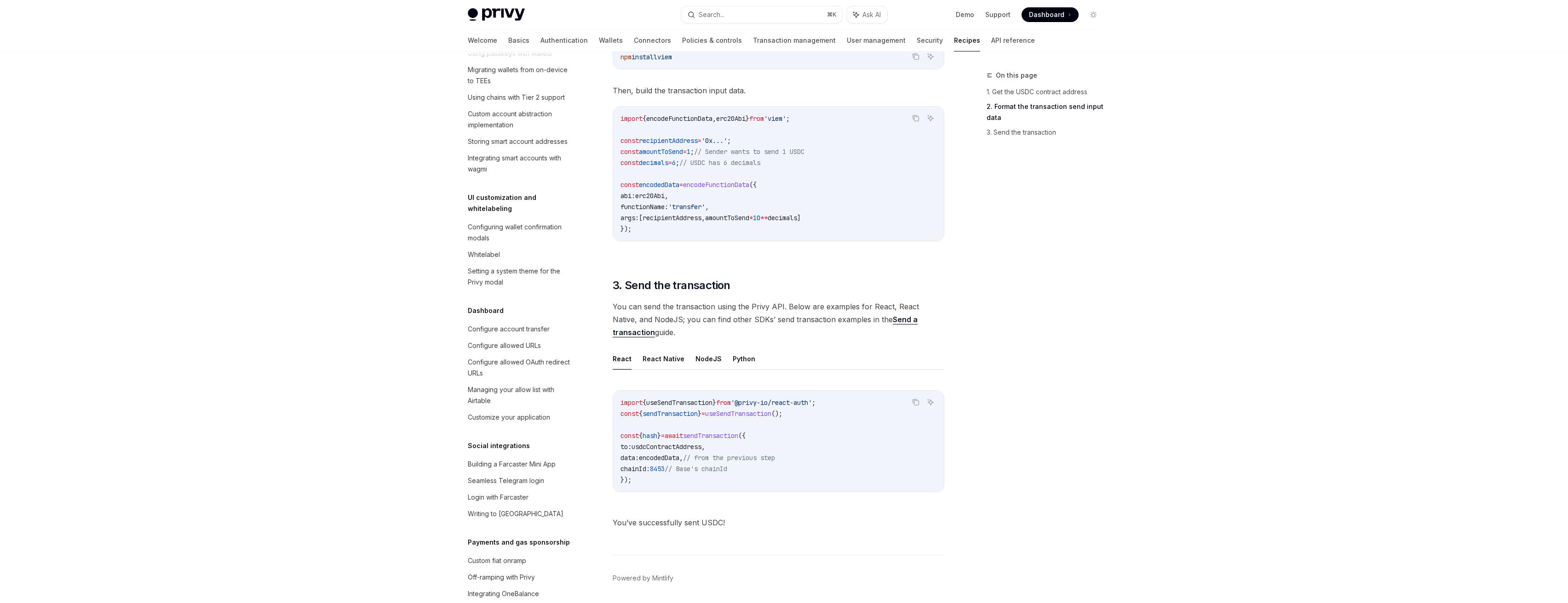
scroll to position [491, 0]
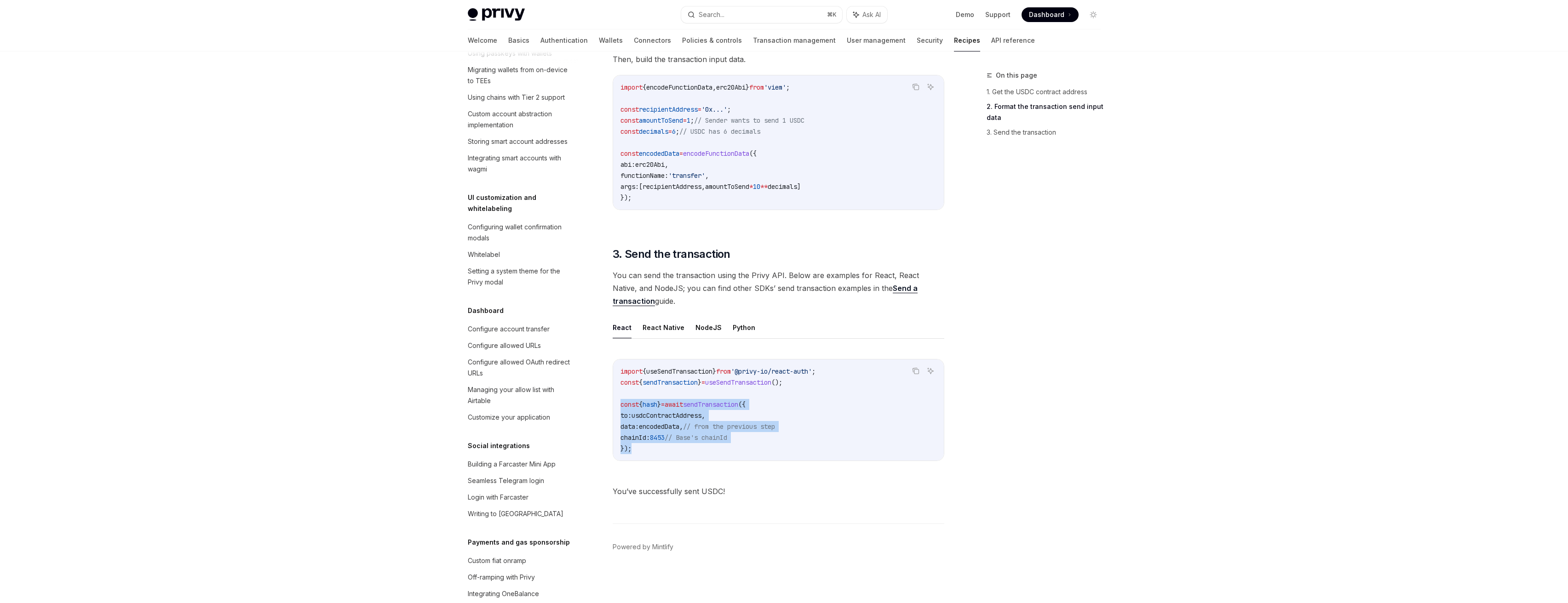
drag, startPoint x: 679, startPoint y: 456, endPoint x: 611, endPoint y: 406, distance: 84.4
click at [611, 406] on div "Sending USDC (or other ERC-20s) OpenAI Open in ChatGPT OpenAI Open in ChatGPT S…" at bounding box center [692, 90] width 508 height 1025
copy code "const { hash } = await sendTransaction ({ to: usdcContractAddress , data: encod…"
click at [771, 380] on span "useSendTransaction" at bounding box center [738, 382] width 66 height 9
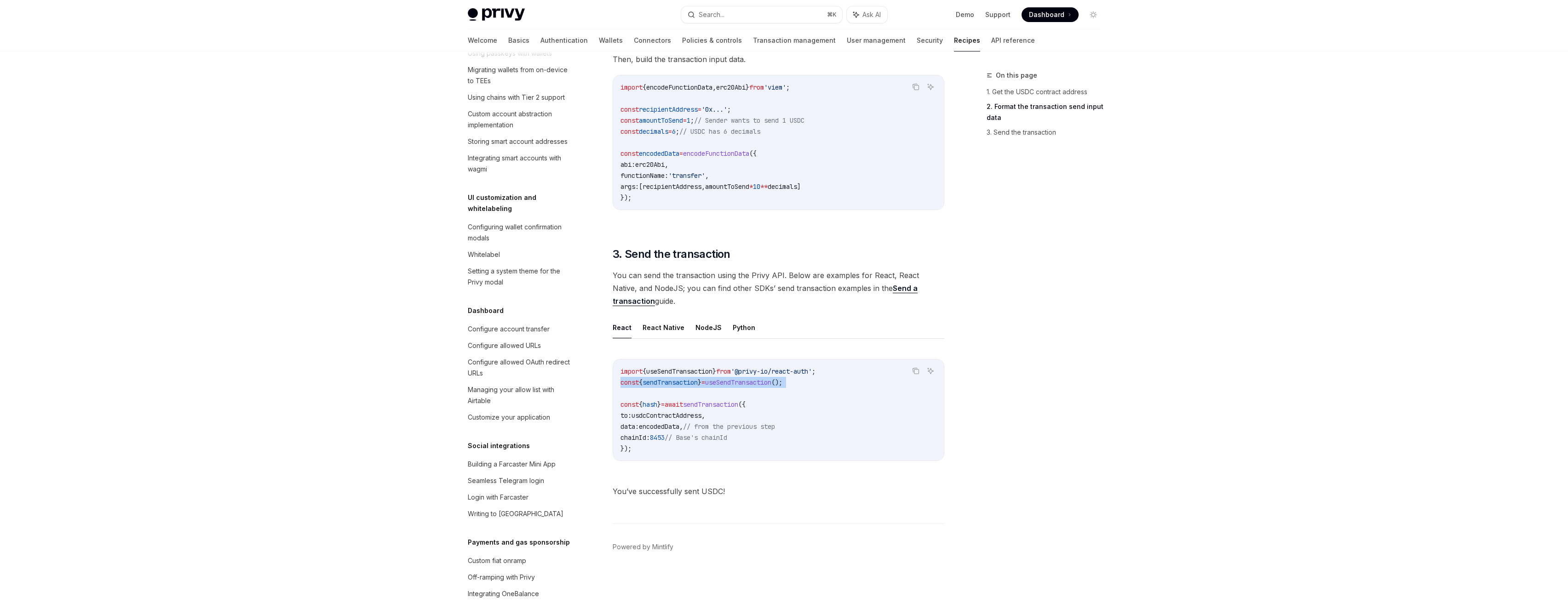
click at [771, 380] on span "useSendTransaction" at bounding box center [738, 382] width 66 height 9
copy code "const { sendTransaction } = useSendTransaction ();"
click at [707, 374] on span "useSendTransaction" at bounding box center [679, 371] width 66 height 9
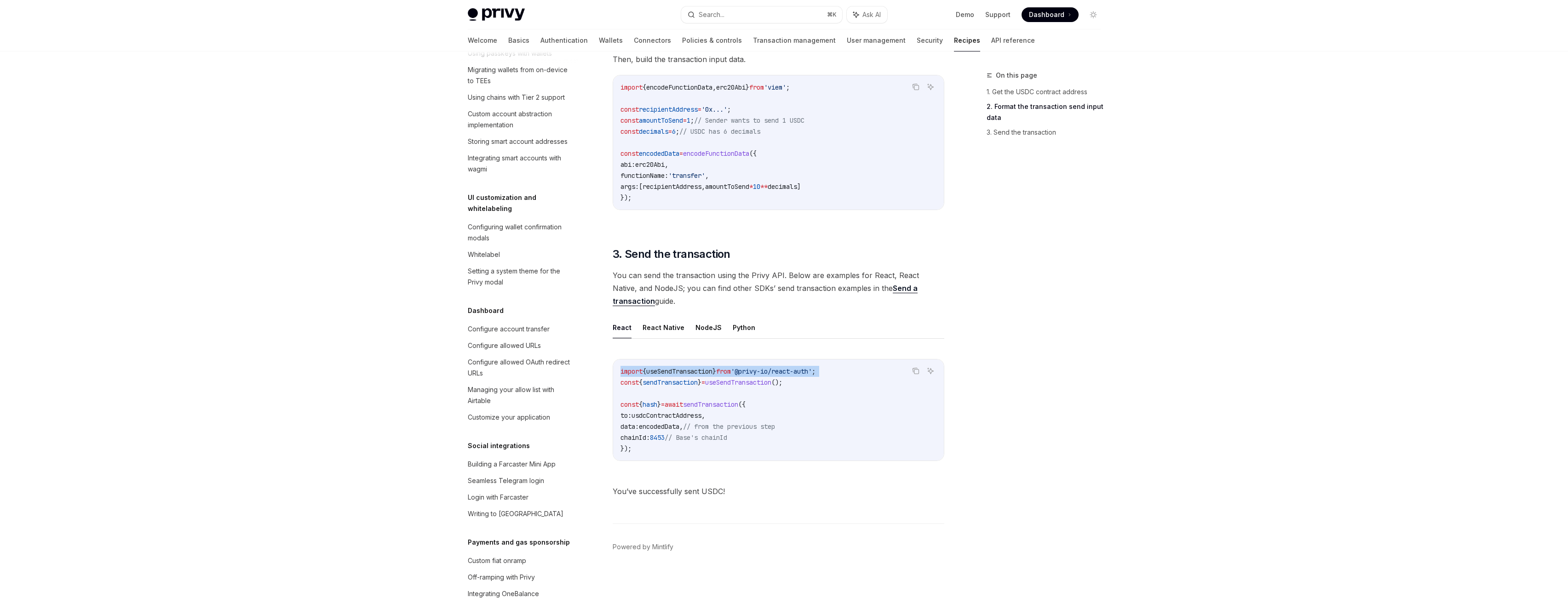
copy code "import { useSendTransaction } from '@privy-io/react-auth' ;"
type textarea "*"
